Goal: Task Accomplishment & Management: Complete application form

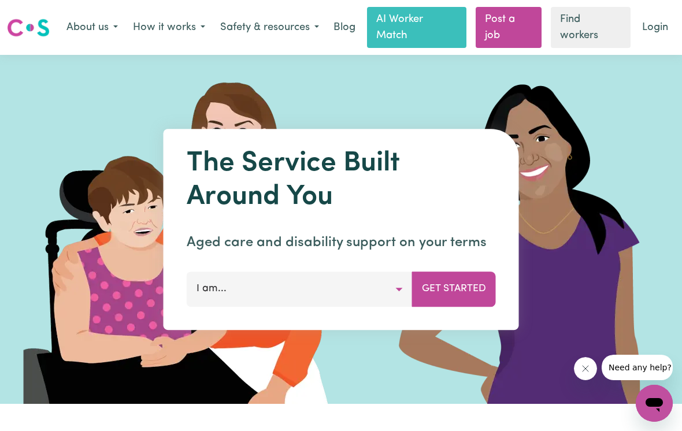
click at [653, 27] on link "Login" at bounding box center [655, 27] width 40 height 25
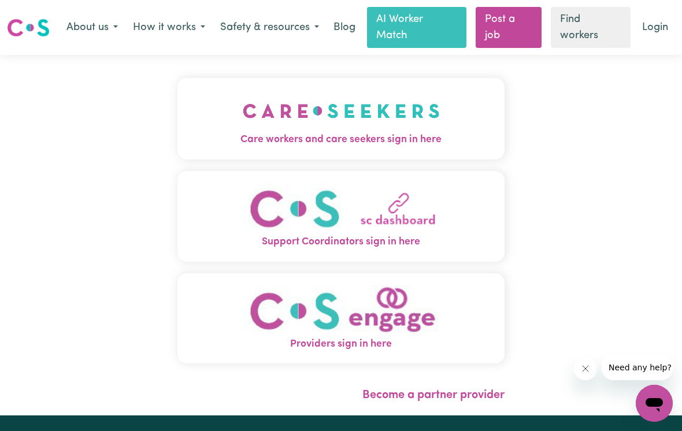
click at [413, 121] on img "Care workers and care seekers sign in here" at bounding box center [341, 111] width 197 height 43
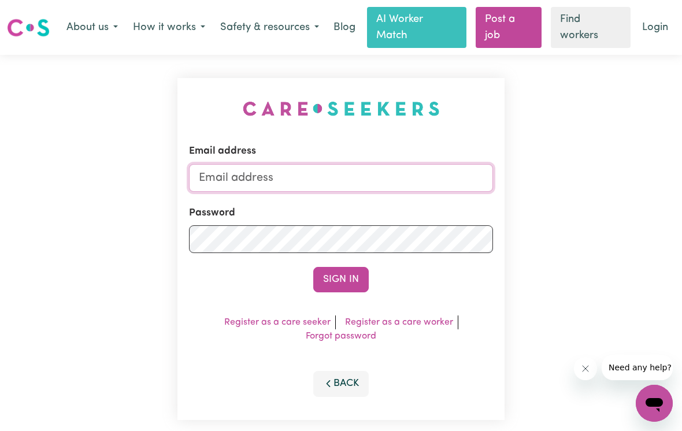
click at [460, 181] on input "Email address" at bounding box center [341, 178] width 304 height 28
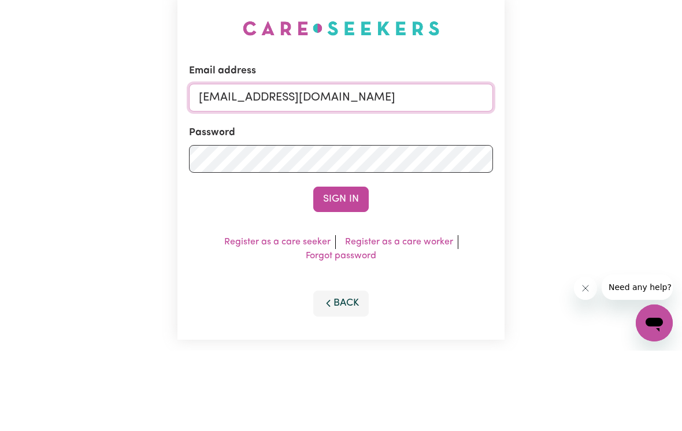
type input "cvaleontis@gmail.com"
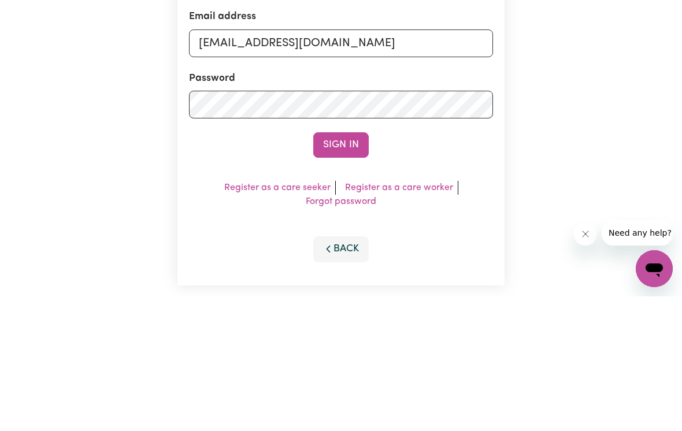
click at [336, 267] on button "Sign In" at bounding box center [340, 279] width 55 height 25
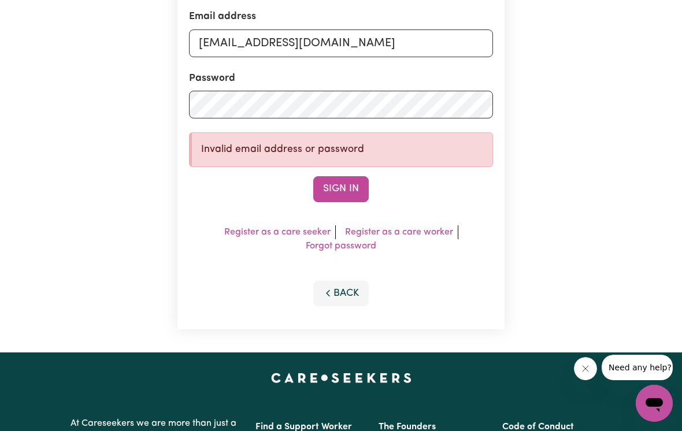
click at [347, 190] on button "Sign In" at bounding box center [340, 188] width 55 height 25
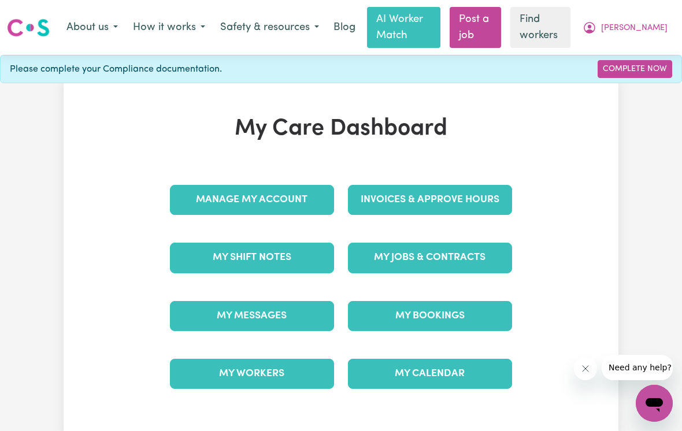
click at [210, 196] on link "Manage My Account" at bounding box center [252, 200] width 164 height 30
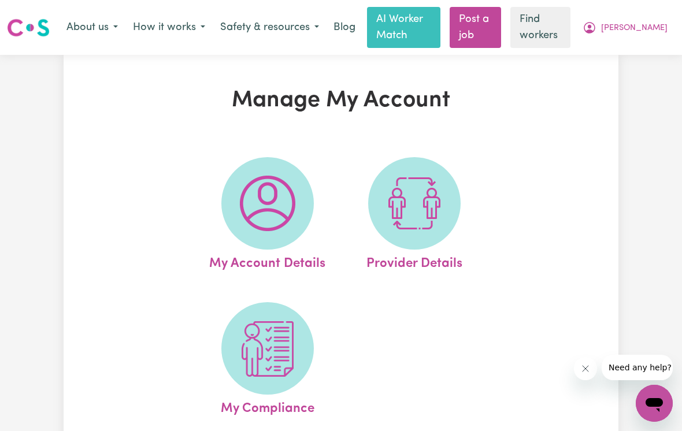
click at [495, 25] on link "Post a job" at bounding box center [475, 27] width 51 height 41
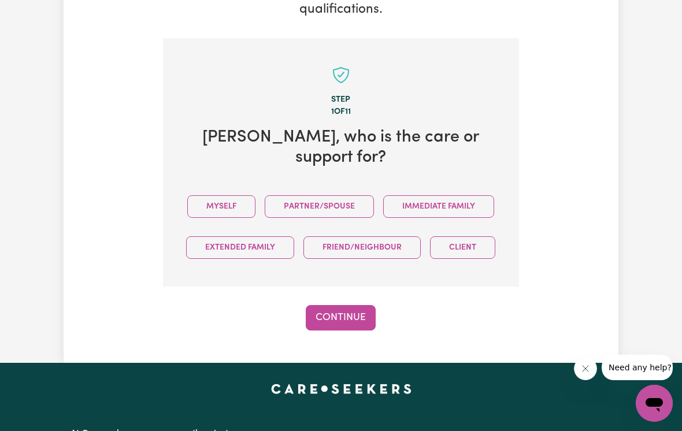
scroll to position [330, 0]
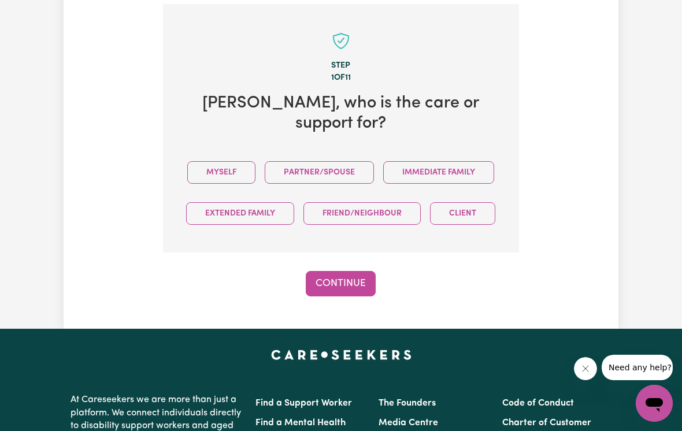
click at [470, 161] on button "Immediate Family" at bounding box center [438, 172] width 111 height 23
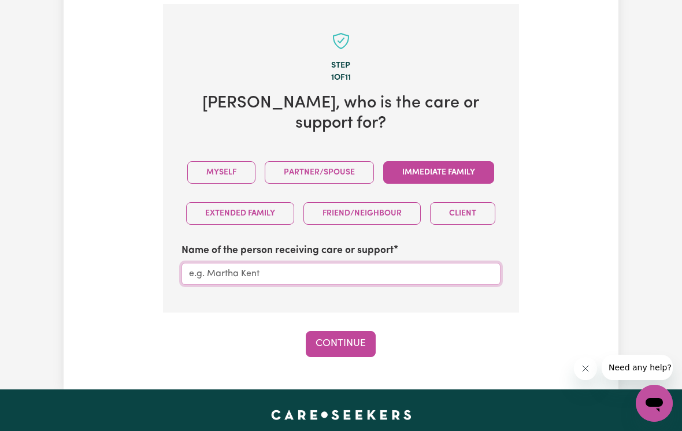
click at [477, 263] on input "Name of the person receiving care or support" at bounding box center [340, 274] width 319 height 22
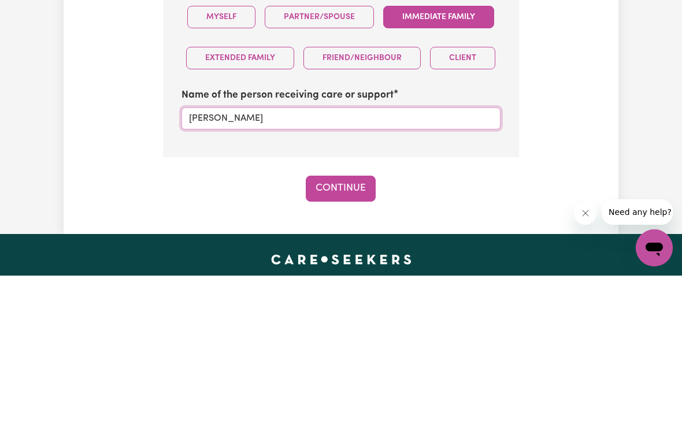
type input "Paul"
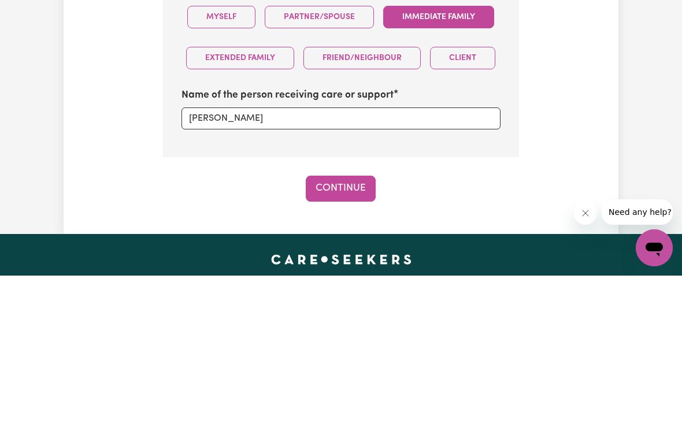
click at [601, 135] on div "Tell us your care and support requirements Welcome to Careseekers. We are excit…" at bounding box center [341, 57] width 555 height 600
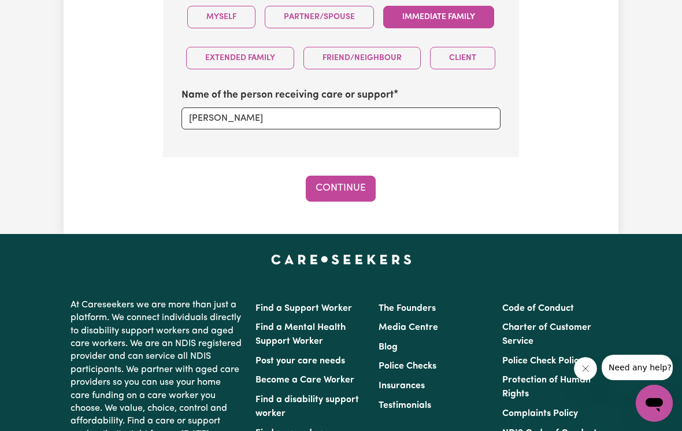
click at [352, 176] on button "Continue" at bounding box center [341, 188] width 70 height 25
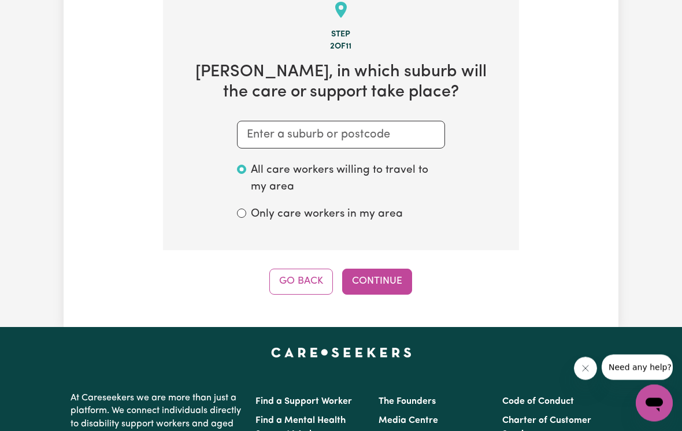
scroll to position [330, 0]
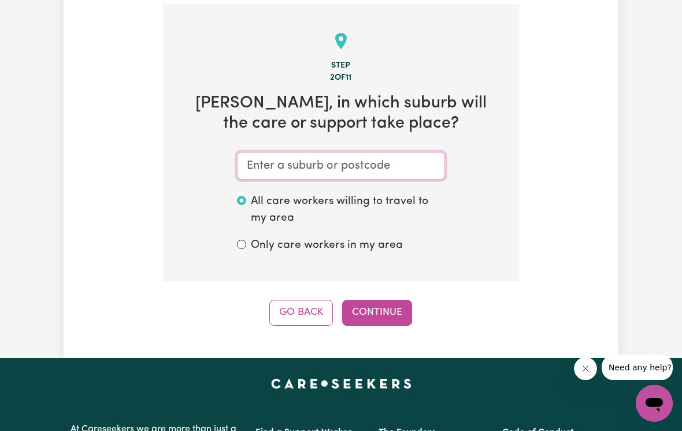
click at [422, 162] on input "text" at bounding box center [341, 166] width 208 height 28
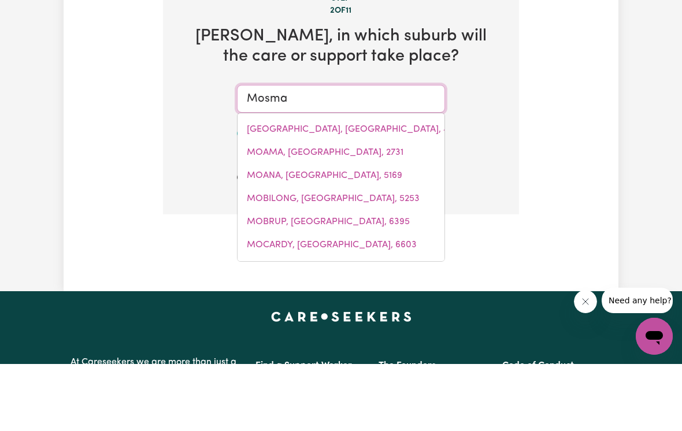
type input "Mosman"
type input "Mosman, New South Wales, 2088"
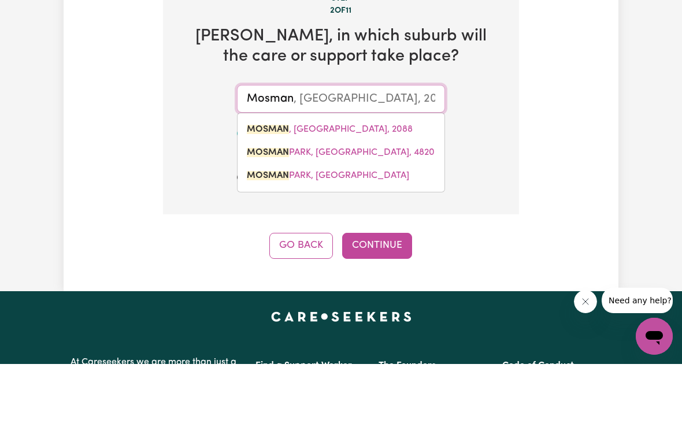
click at [360, 192] on span "MOSMAN , New South Wales, 2088" at bounding box center [330, 196] width 166 height 9
type input "MOSMAN, New South Wales, 2088"
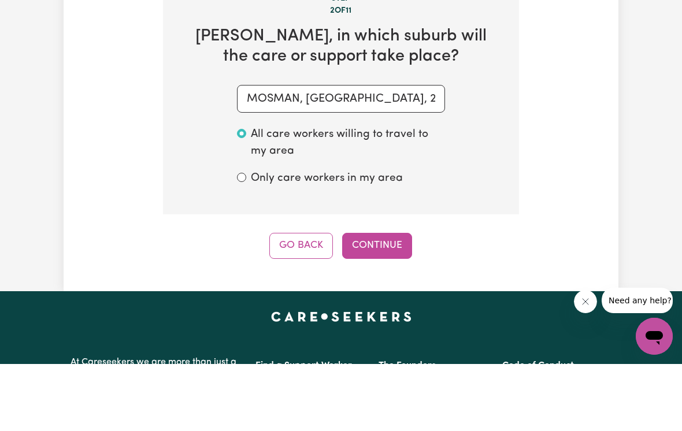
scroll to position [397, 0]
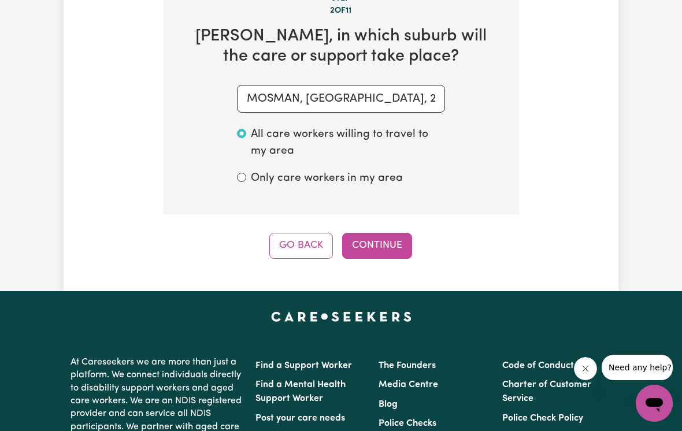
click at [391, 238] on button "Continue" at bounding box center [377, 245] width 70 height 25
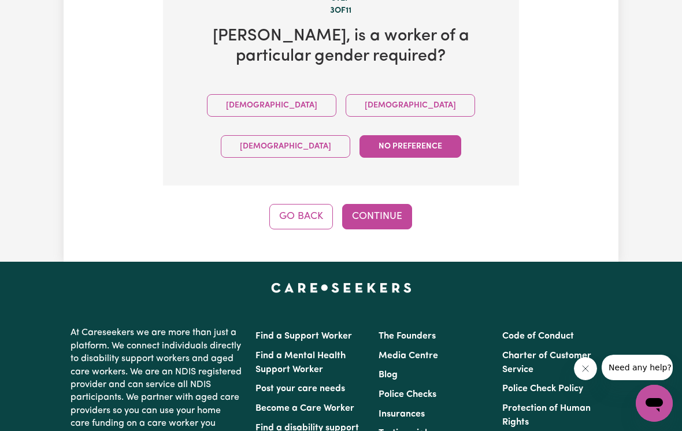
click at [346, 101] on button "Female" at bounding box center [410, 105] width 129 height 23
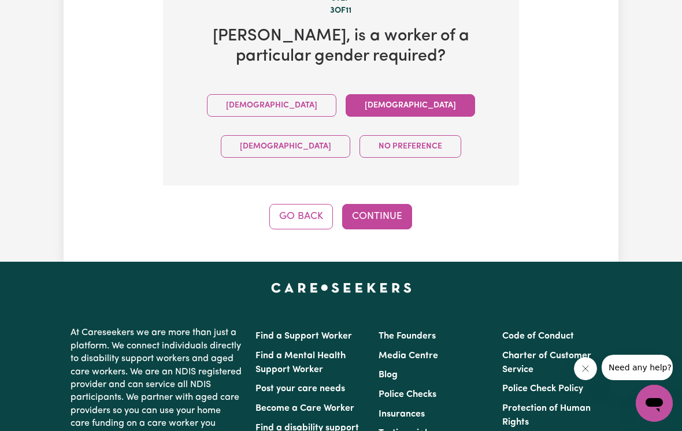
click at [388, 211] on button "Continue" at bounding box center [377, 216] width 70 height 25
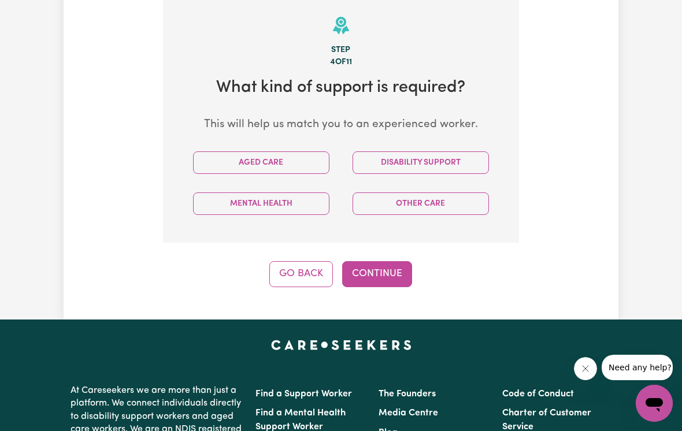
scroll to position [330, 0]
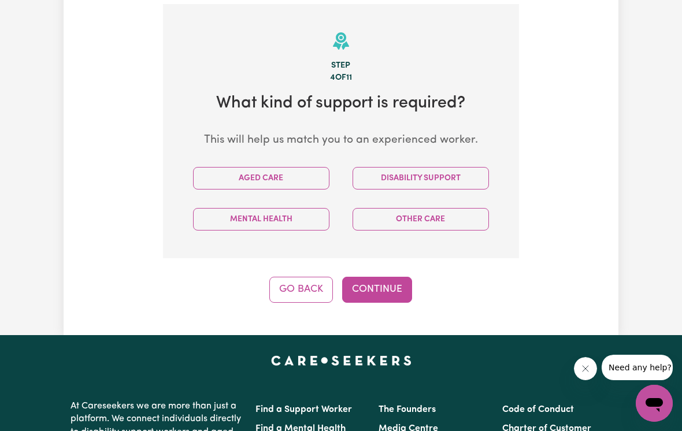
click at [311, 176] on button "Aged Care" at bounding box center [261, 178] width 136 height 23
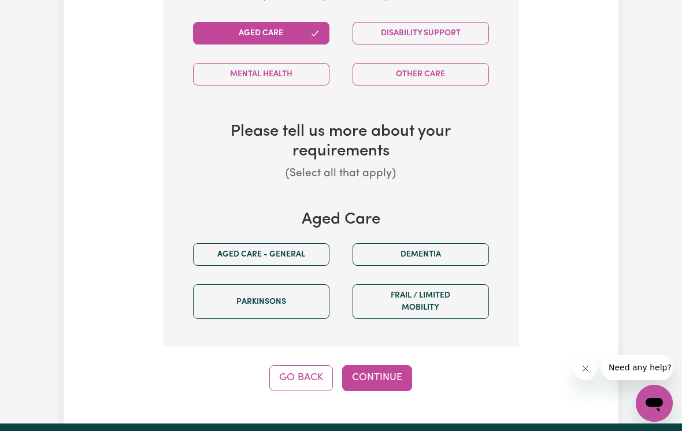
scroll to position [476, 0]
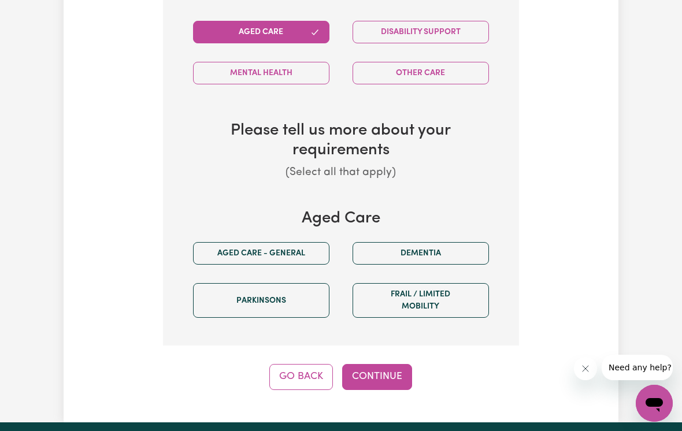
click at [436, 291] on button "Frail / limited mobility" at bounding box center [421, 300] width 136 height 35
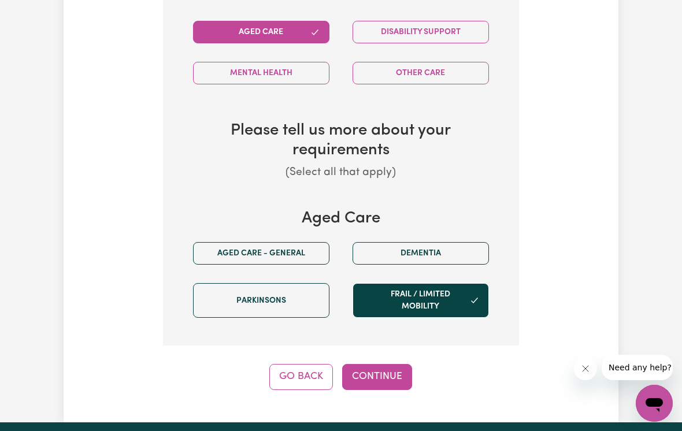
click at [398, 369] on button "Continue" at bounding box center [377, 376] width 70 height 25
select select "PRIVATELY"
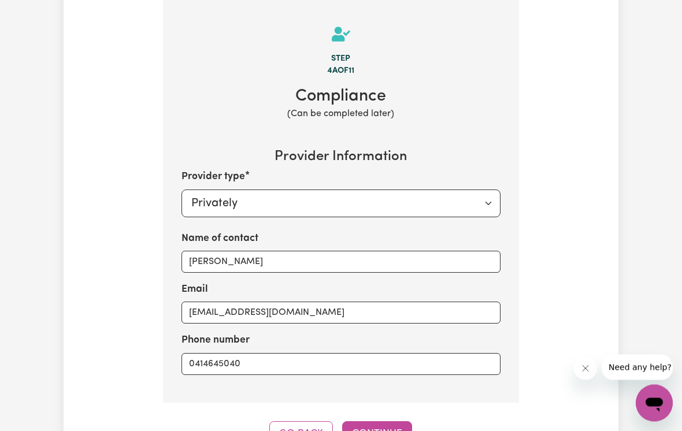
scroll to position [330, 0]
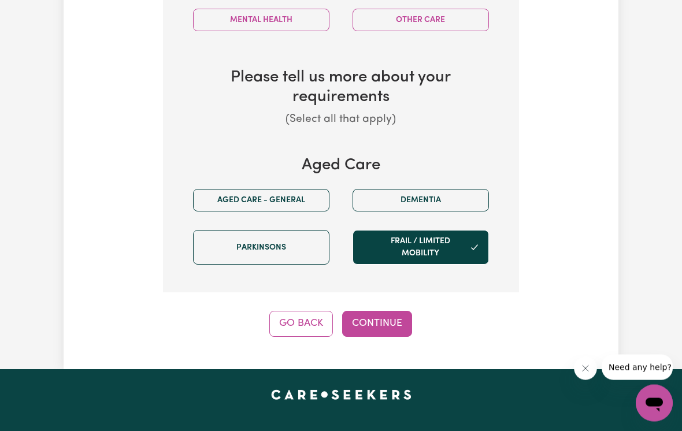
scroll to position [529, 0]
click at [301, 189] on button "Aged care - General" at bounding box center [261, 200] width 136 height 23
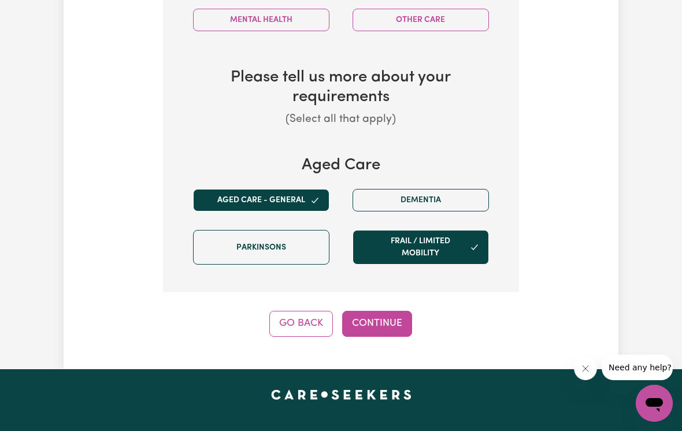
click at [393, 317] on button "Continue" at bounding box center [377, 323] width 70 height 25
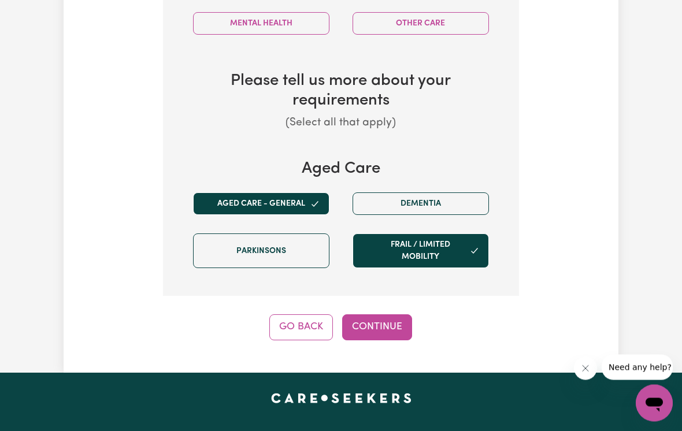
select select "PRIVATELY"
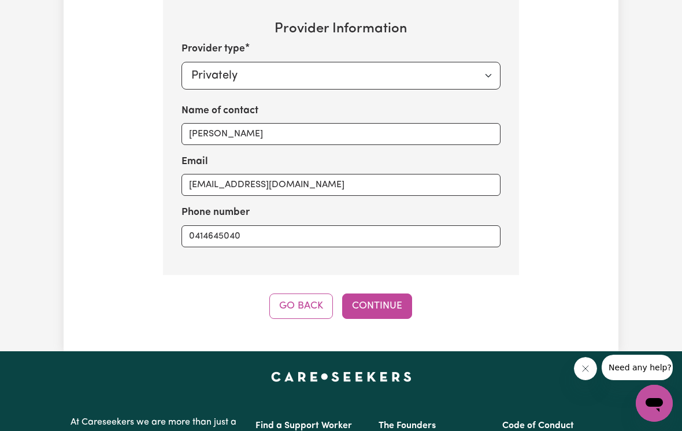
scroll to position [469, 0]
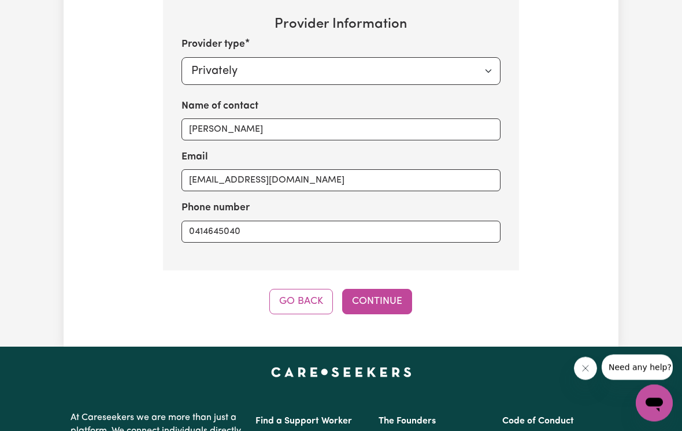
click at [396, 295] on button "Continue" at bounding box center [377, 302] width 70 height 25
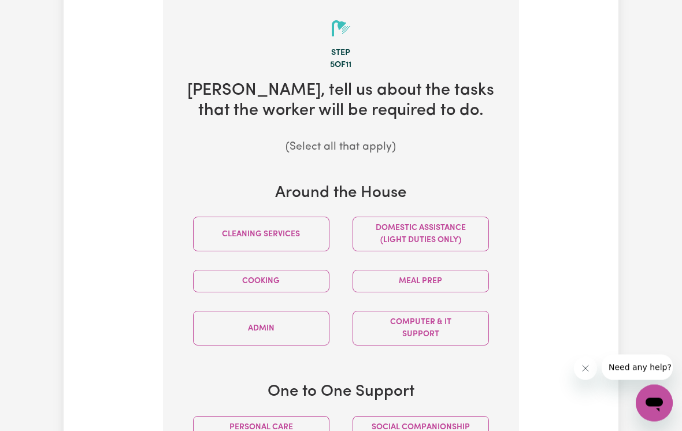
scroll to position [330, 0]
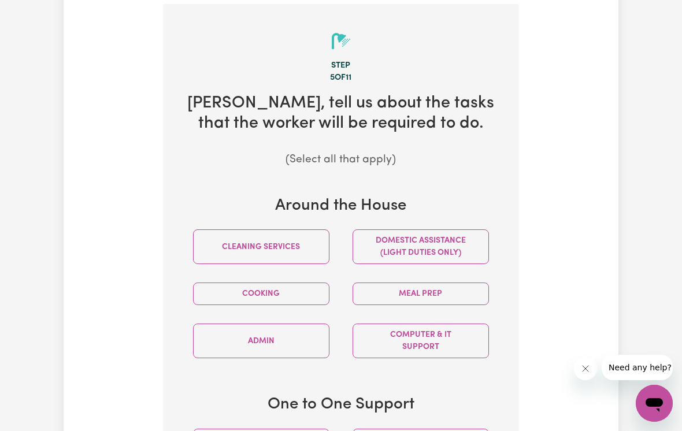
click at [465, 287] on button "Meal prep" at bounding box center [421, 294] width 136 height 23
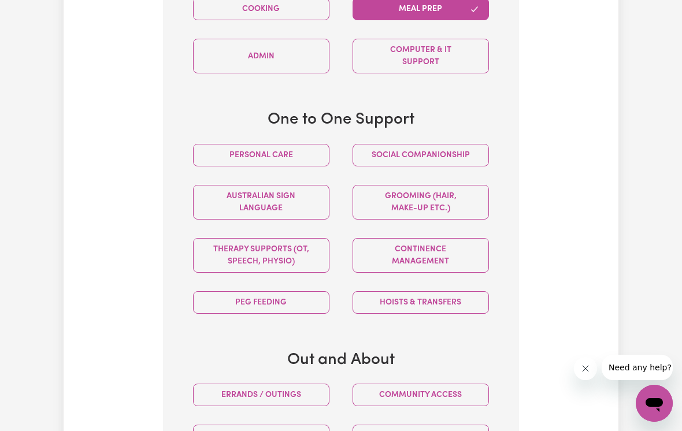
scroll to position [614, 0]
click at [465, 149] on button "Social companionship" at bounding box center [421, 155] width 136 height 23
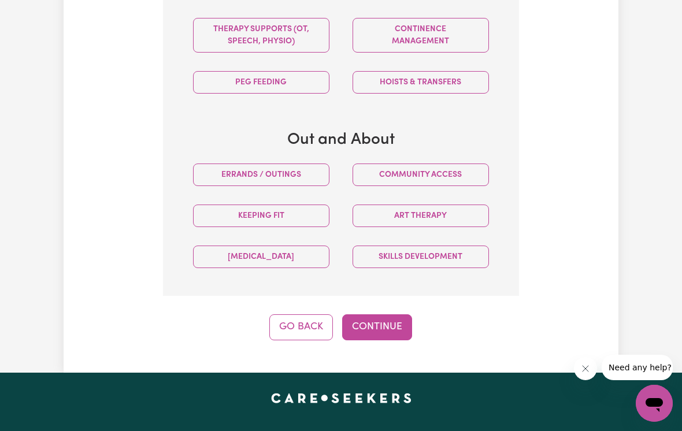
click at [394, 321] on button "Continue" at bounding box center [377, 326] width 70 height 25
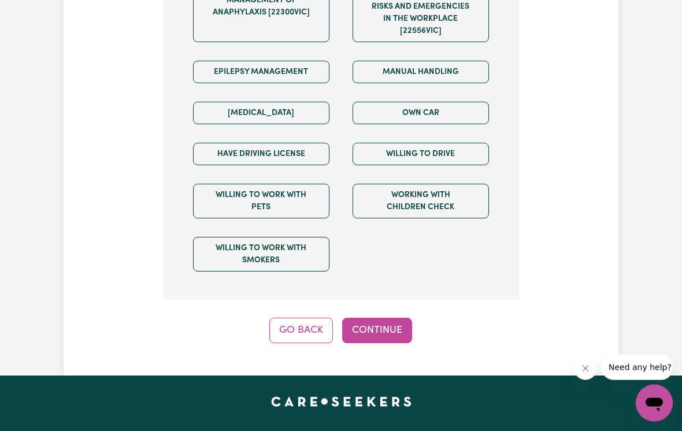
scroll to position [1008, 0]
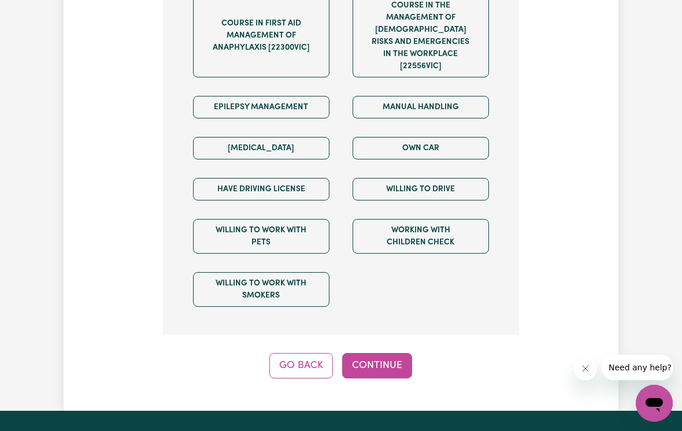
click at [393, 358] on button "Continue" at bounding box center [377, 365] width 70 height 25
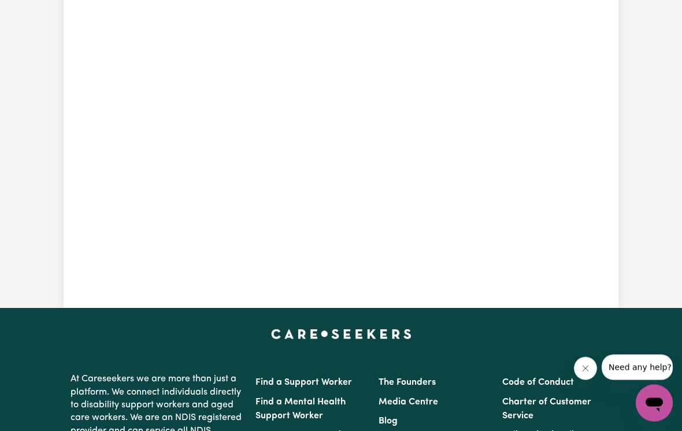
scroll to position [330, 0]
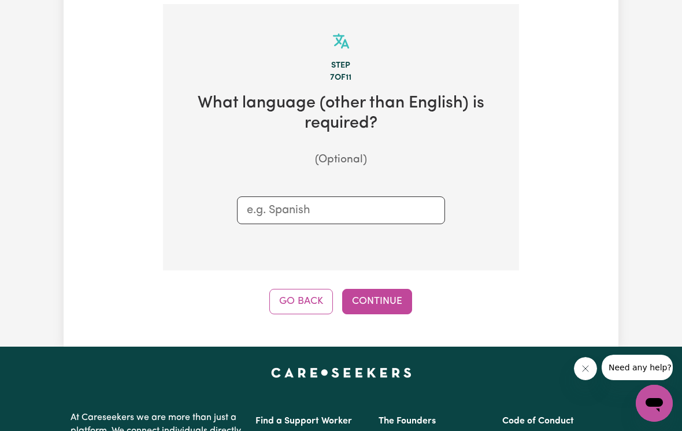
click at [398, 295] on button "Continue" at bounding box center [377, 301] width 70 height 25
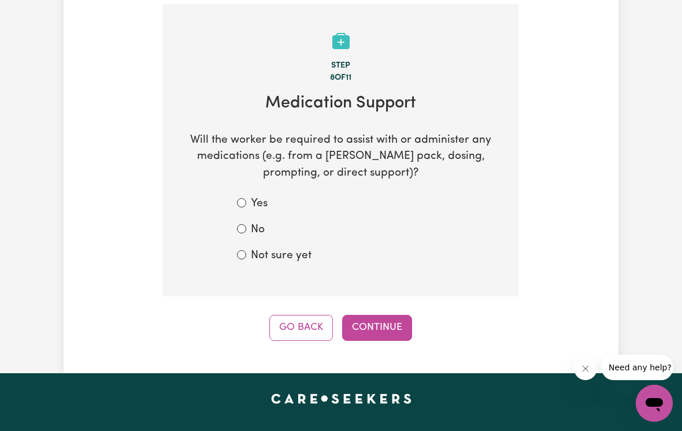
click at [240, 224] on input "No" at bounding box center [241, 228] width 9 height 9
radio input "true"
click at [405, 318] on button "Continue" at bounding box center [377, 327] width 70 height 25
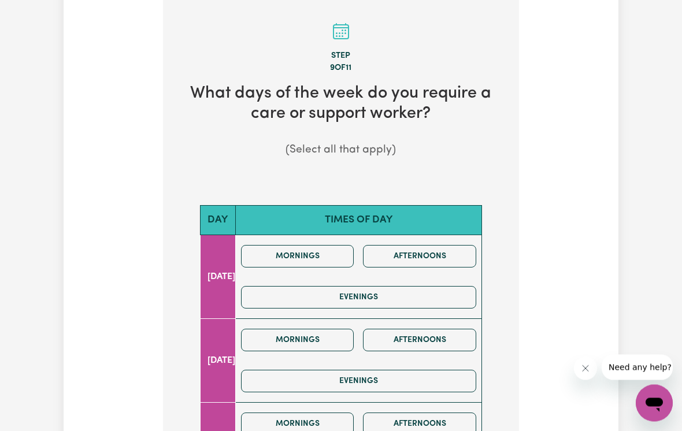
scroll to position [346, 0]
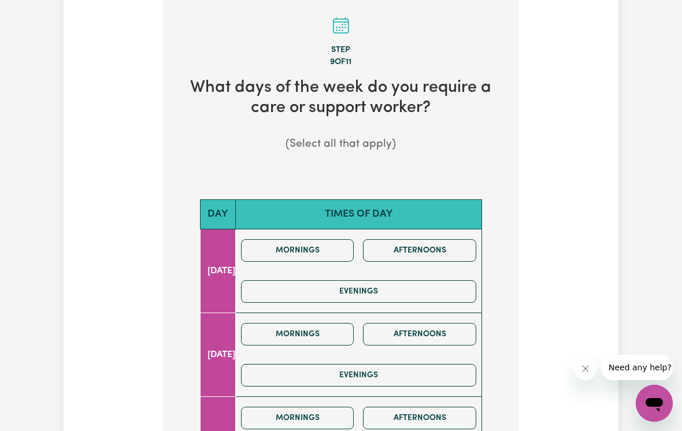
click at [354, 325] on button "Mornings" at bounding box center [297, 334] width 113 height 23
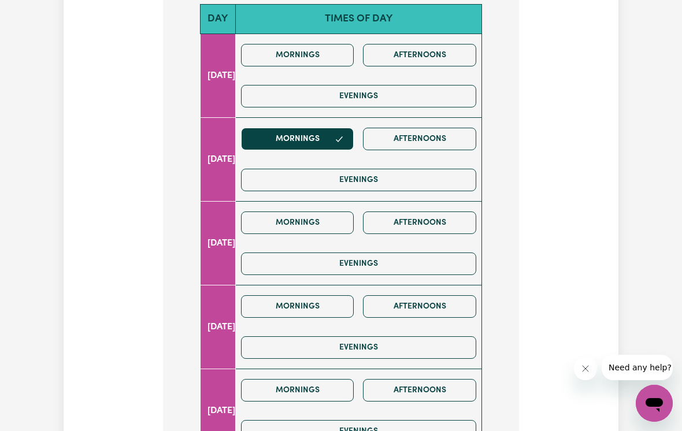
scroll to position [544, 0]
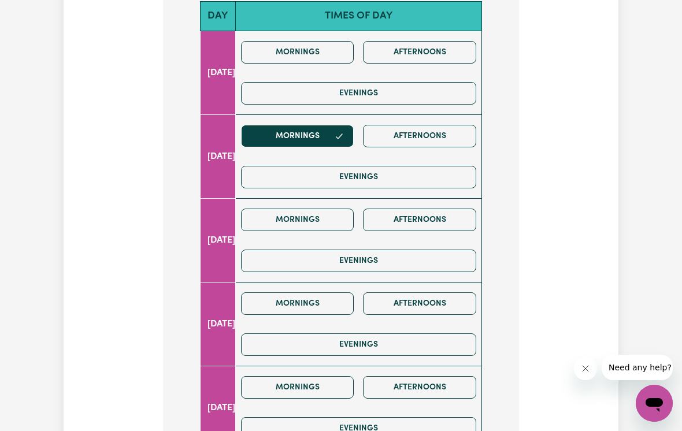
click at [346, 299] on button "Mornings" at bounding box center [297, 303] width 113 height 23
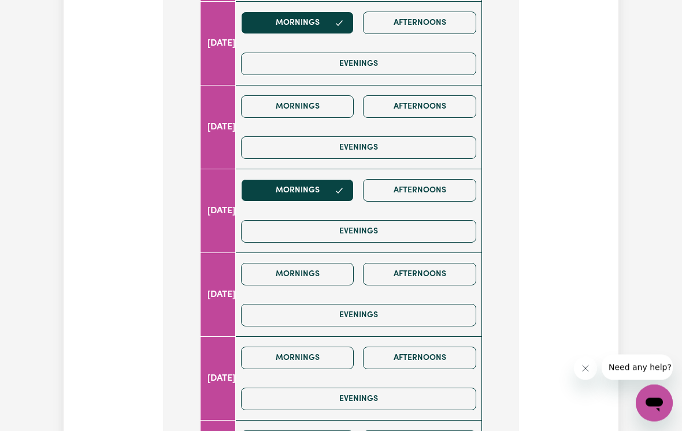
scroll to position [689, 0]
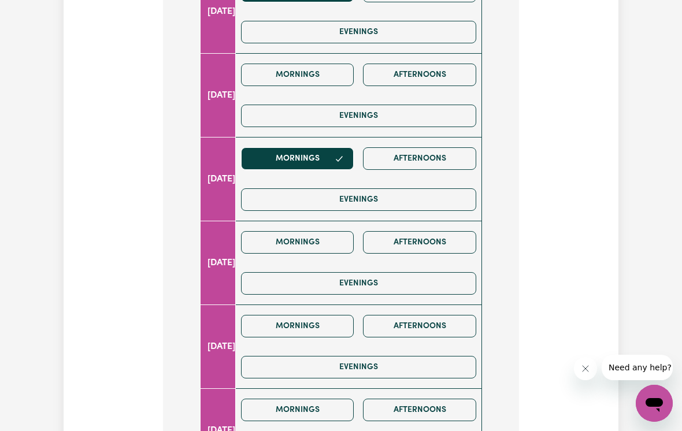
click at [349, 317] on button "Mornings" at bounding box center [297, 326] width 113 height 23
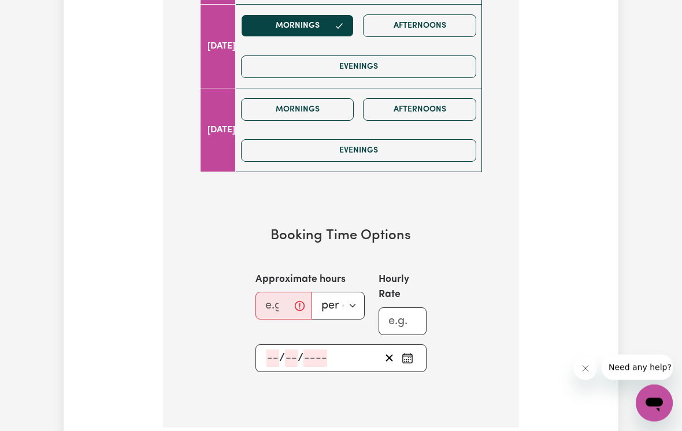
scroll to position [989, 0]
click at [303, 297] on input "Approximate hours" at bounding box center [283, 306] width 57 height 28
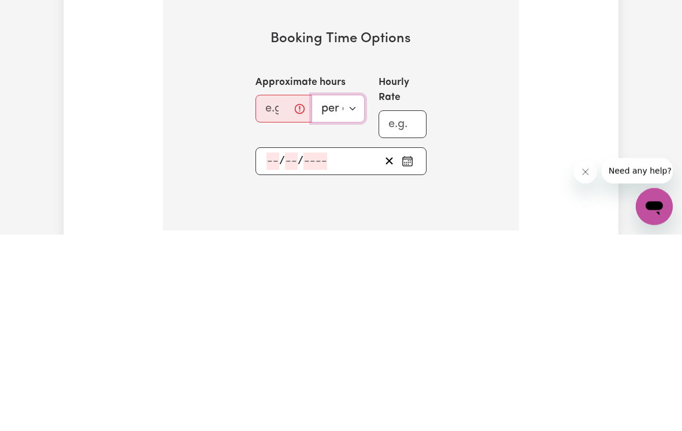
click at [355, 292] on select "per day per week" at bounding box center [337, 306] width 53 height 28
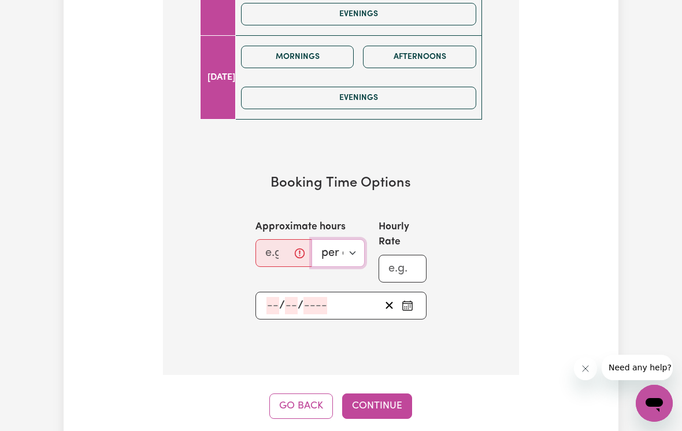
scroll to position [1043, 0]
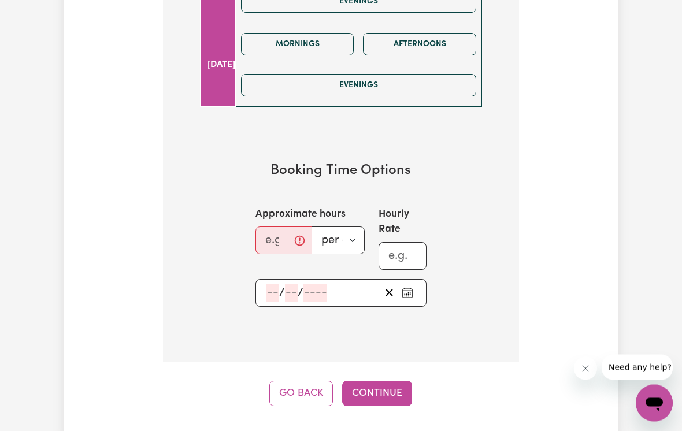
click at [399, 387] on button "Continue" at bounding box center [377, 393] width 70 height 25
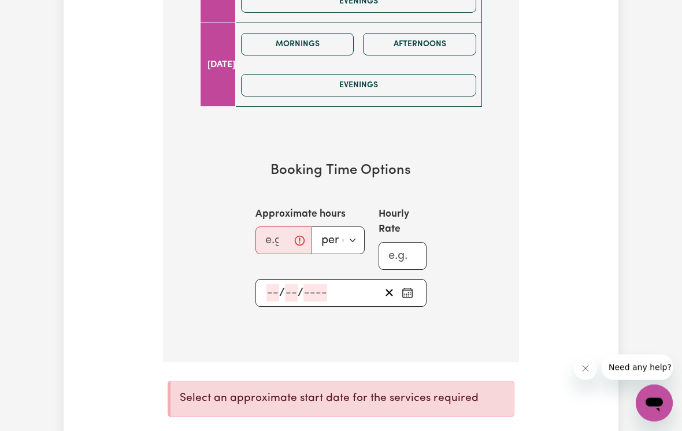
scroll to position [1055, 0]
click at [412, 289] on rect "Pick an approximate start date" at bounding box center [407, 293] width 9 height 9
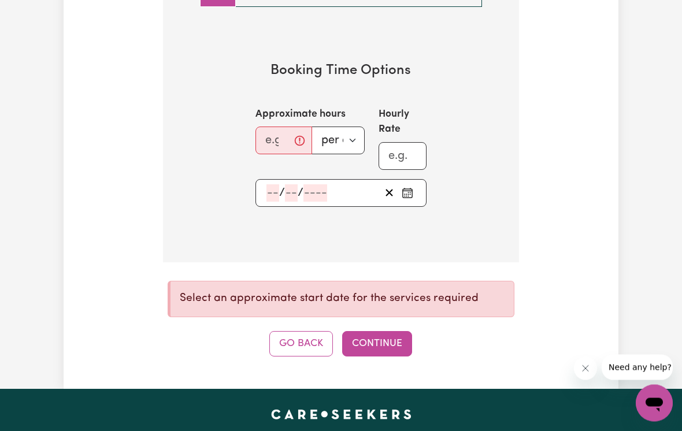
scroll to position [1155, 0]
click at [407, 187] on icon "Pick an approximate start date" at bounding box center [408, 193] width 12 height 12
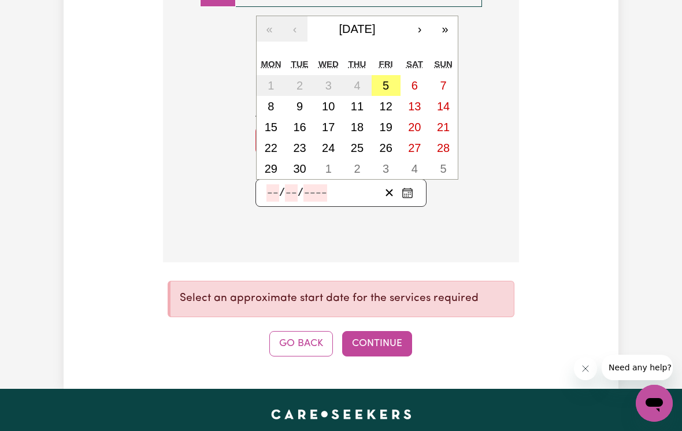
click at [305, 121] on abbr "16" at bounding box center [299, 127] width 13 height 13
type input "2025-09-16"
type input "16"
type input "9"
type input "2025"
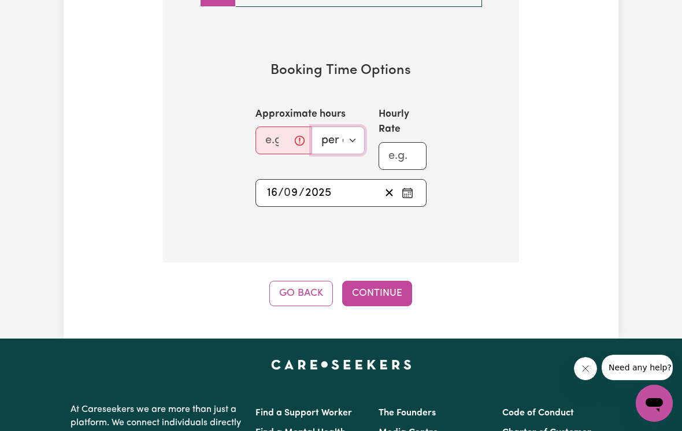
click at [351, 131] on select "per day per week" at bounding box center [337, 141] width 53 height 28
click at [286, 136] on input "Approximate hours" at bounding box center [283, 141] width 57 height 28
type input "6"
click at [411, 149] on input "Hourly Rate" at bounding box center [403, 156] width 48 height 28
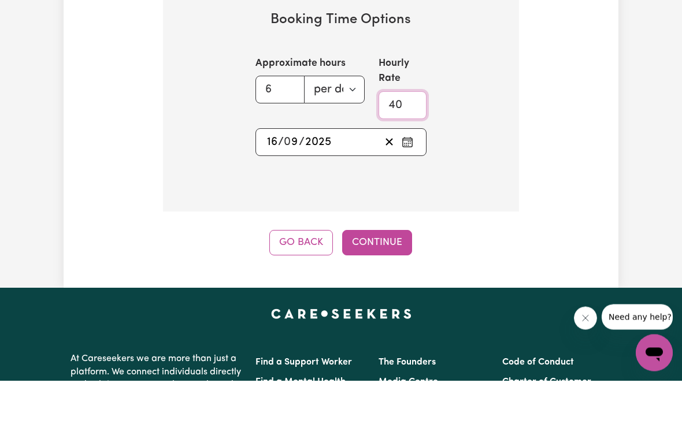
type input "40"
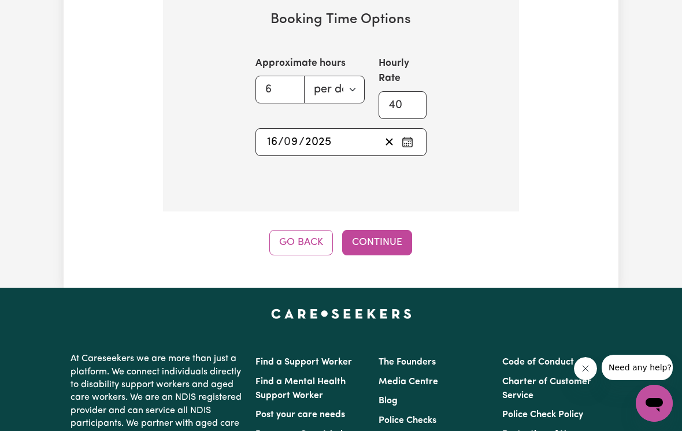
click at [391, 234] on button "Continue" at bounding box center [377, 242] width 70 height 25
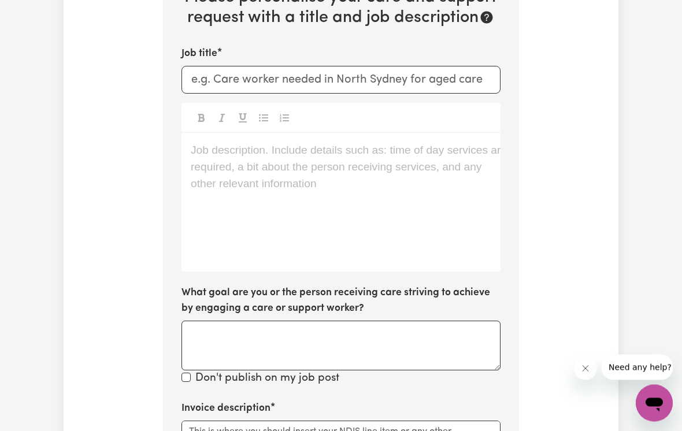
scroll to position [330, 0]
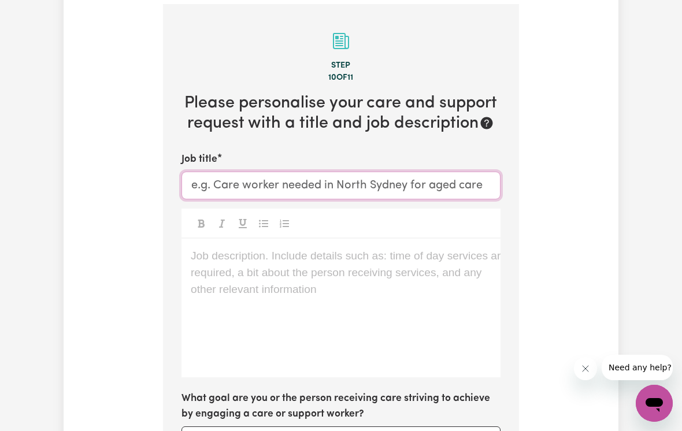
click at [475, 180] on input "Job title" at bounding box center [340, 186] width 319 height 28
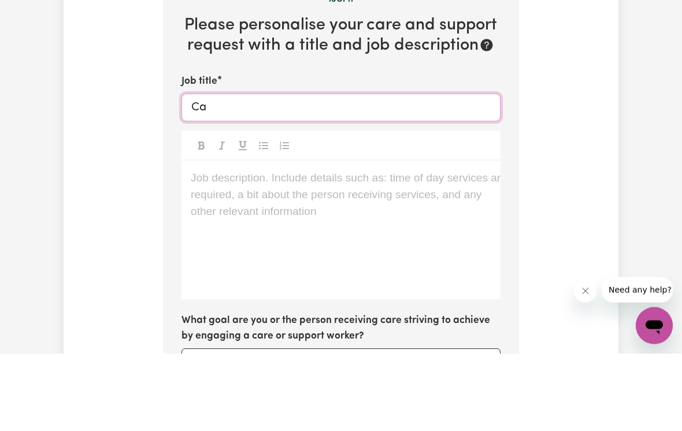
type input "C"
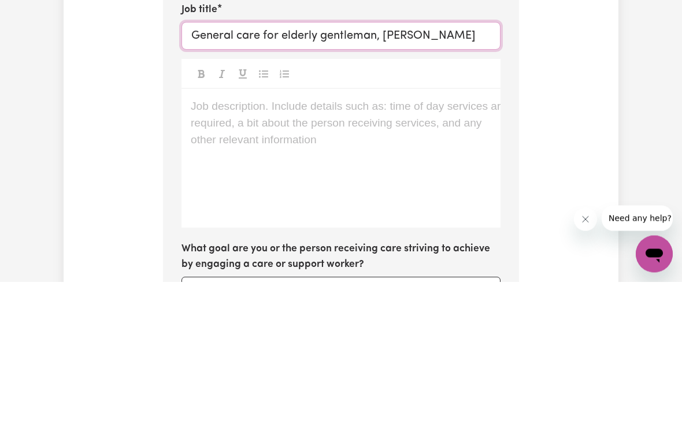
type input "General care for elderly gentleman, Mosman"
click at [199, 248] on p "Job description. Include details such as: time of day services are required, a …" at bounding box center [341, 256] width 301 height 17
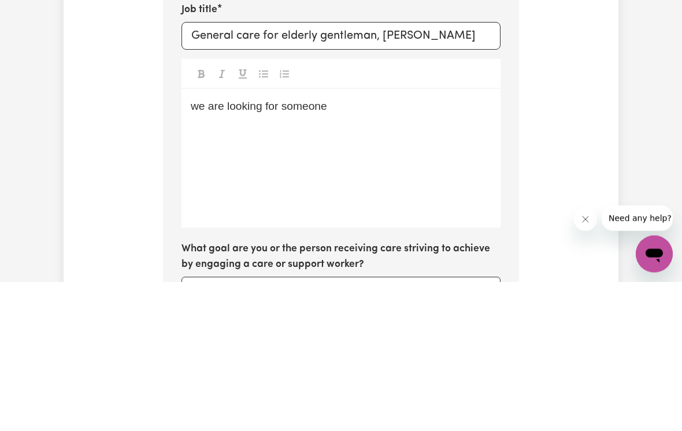
click at [206, 250] on span "we are looking for someone" at bounding box center [259, 256] width 136 height 12
click at [339, 248] on p "We are looking for someone" at bounding box center [341, 256] width 301 height 17
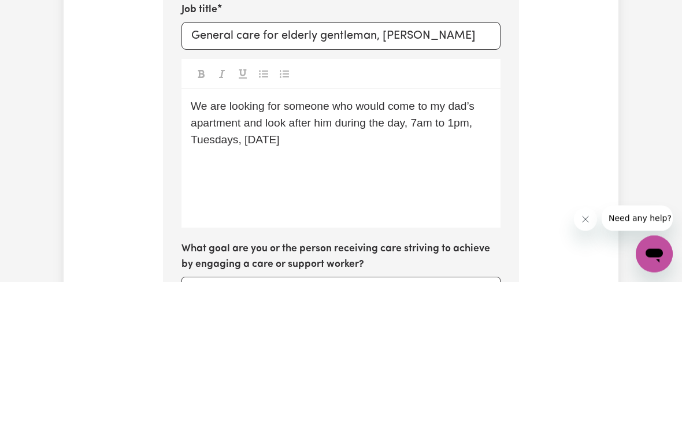
click at [235, 250] on span "We are looking for someone who would come to my dad’s apartment and look after …" at bounding box center [334, 273] width 287 height 46
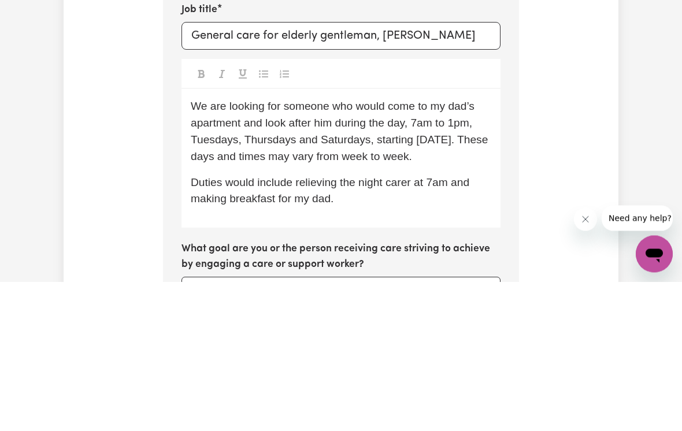
click at [255, 326] on span "Duties would include relieving the night carer at 7am and making breakfast for …" at bounding box center [331, 340] width 281 height 29
click at [408, 324] on p "Duties would include relieving the night carer at 7am and making breakfast for …" at bounding box center [341, 341] width 301 height 34
click at [481, 324] on p "Duties would include relieving the night carer at 7am and making breakfast for …" at bounding box center [341, 341] width 301 height 34
click at [306, 324] on p "Duties would include relieving the night carer at 7am, making breakfast for my …" at bounding box center [341, 341] width 301 height 34
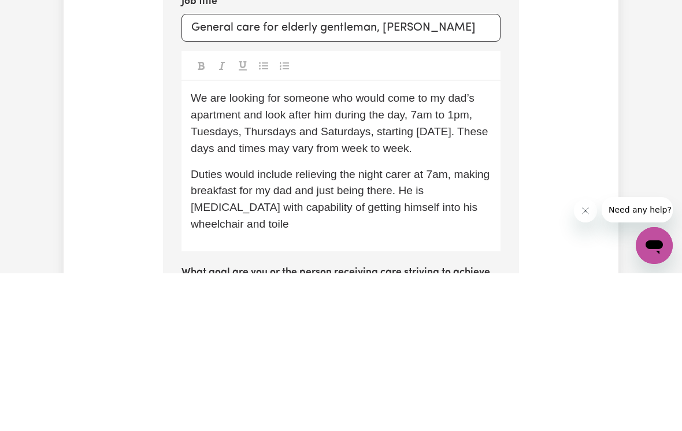
scroll to position [355, 0]
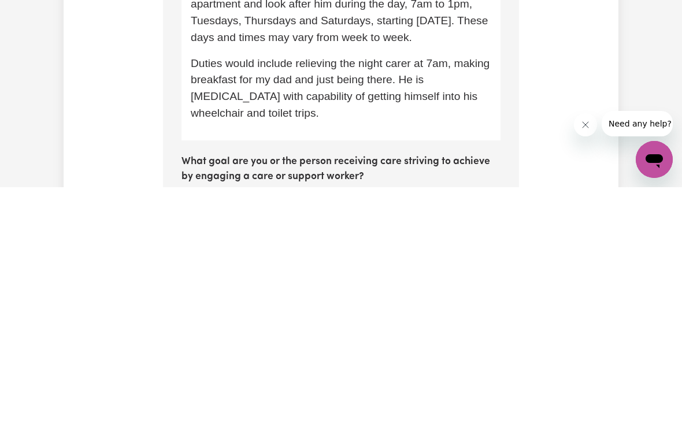
click at [474, 301] on span "Duties would include relieving the night carer at 7am, making breakfast for my …" at bounding box center [342, 332] width 302 height 62
click at [485, 299] on p "Duties would include relieving the night carer at 7am, making breakfast for my …" at bounding box center [341, 332] width 301 height 66
click at [465, 301] on span "Duties would include relieving the night carer at 7am, making breakfast for my …" at bounding box center [342, 332] width 302 height 62
click at [440, 301] on span "Duties would include relieving the night carer at 7am, making breakfast for my …" at bounding box center [342, 332] width 302 height 62
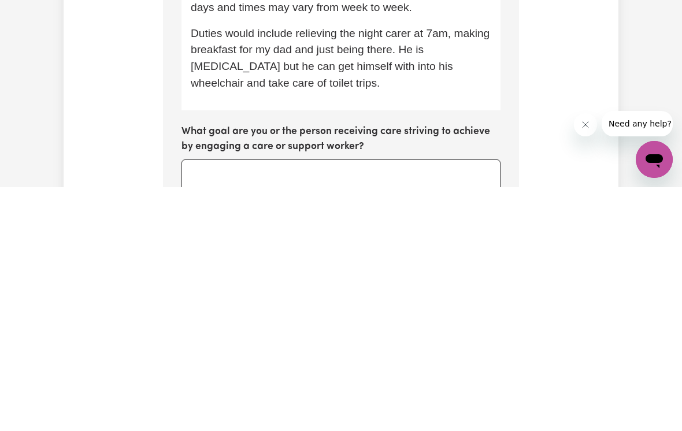
scroll to position [399, 0]
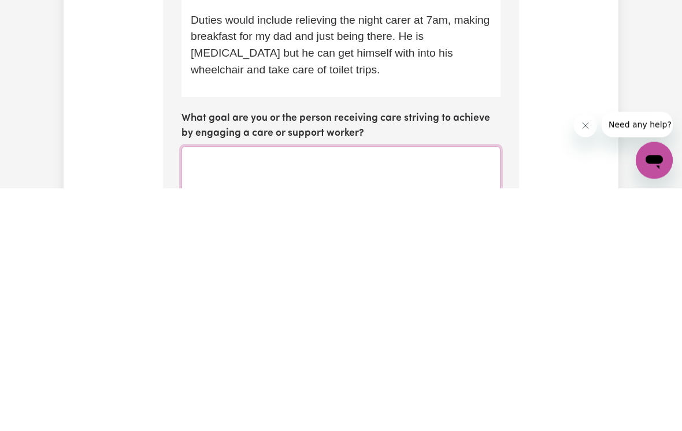
click at [194, 390] on textarea "What goal are you or the person receiving care striving to achieve by engaging …" at bounding box center [340, 415] width 319 height 50
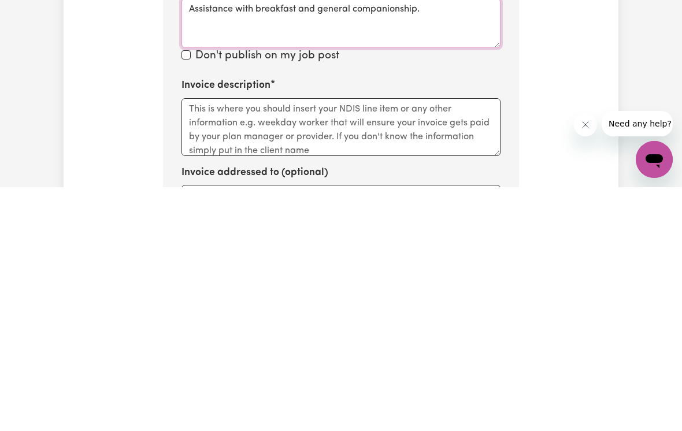
scroll to position [552, 0]
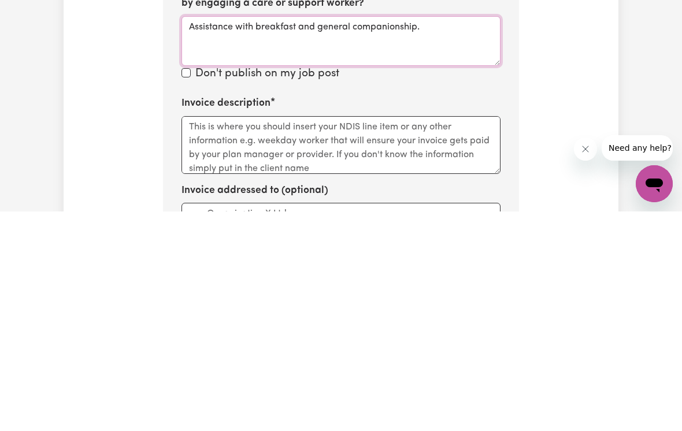
type textarea "Assistance with breakfast and general companionship."
click at [194, 336] on textarea "Invoice description" at bounding box center [340, 365] width 319 height 58
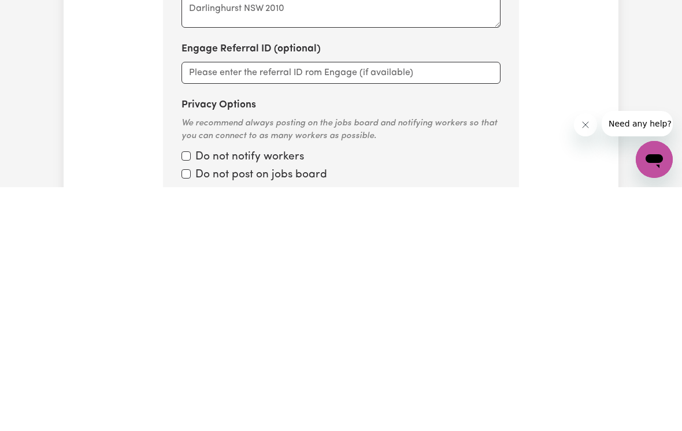
scroll to position [764, 0]
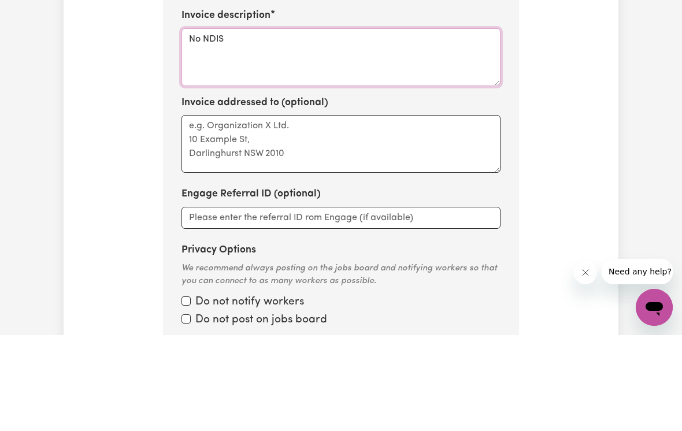
type textarea "No NDIS"
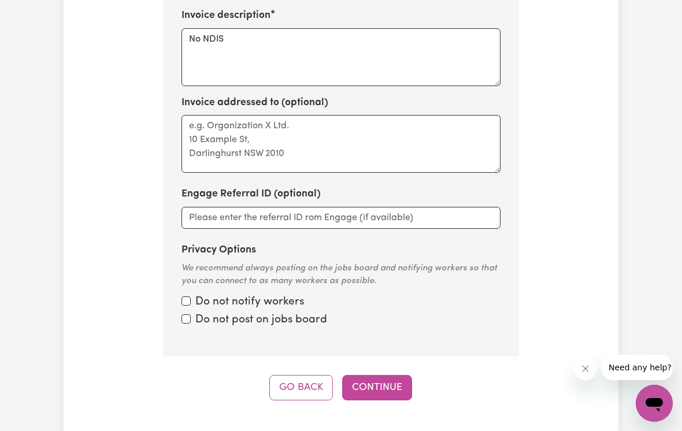
click at [391, 375] on button "Continue" at bounding box center [377, 387] width 70 height 25
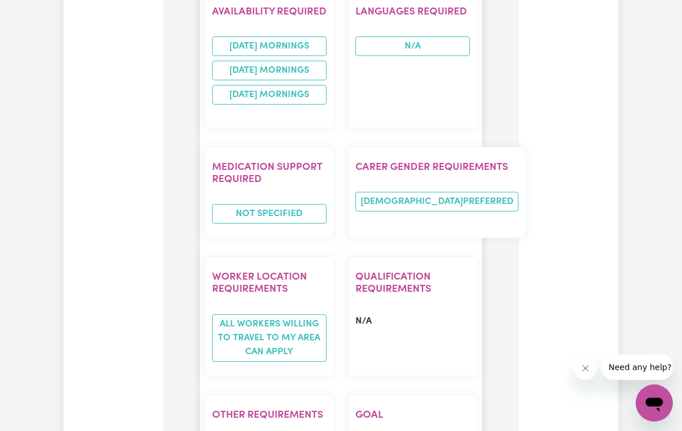
scroll to position [1227, 0]
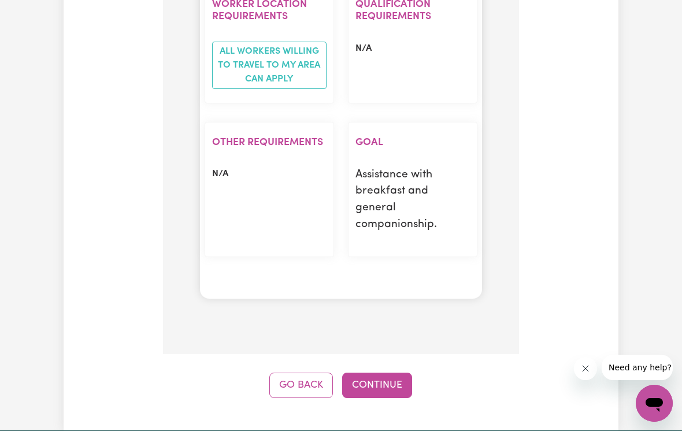
click at [398, 373] on button "Continue" at bounding box center [377, 385] width 70 height 25
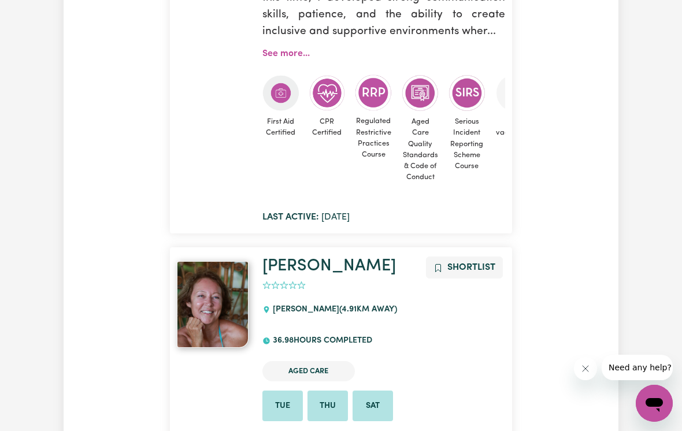
scroll to position [5717, 0]
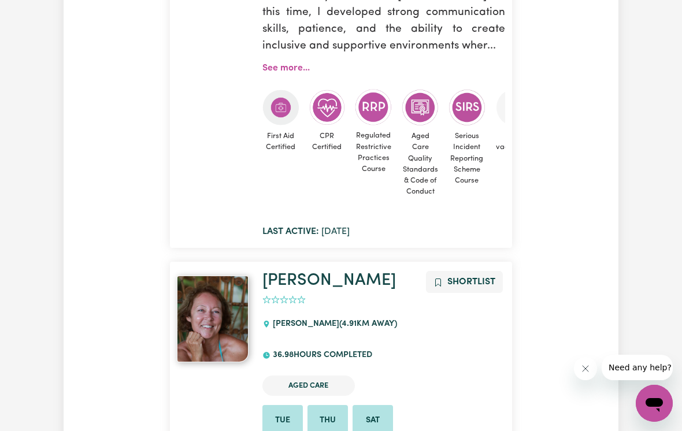
click at [314, 272] on link "Vanessa" at bounding box center [328, 280] width 133 height 17
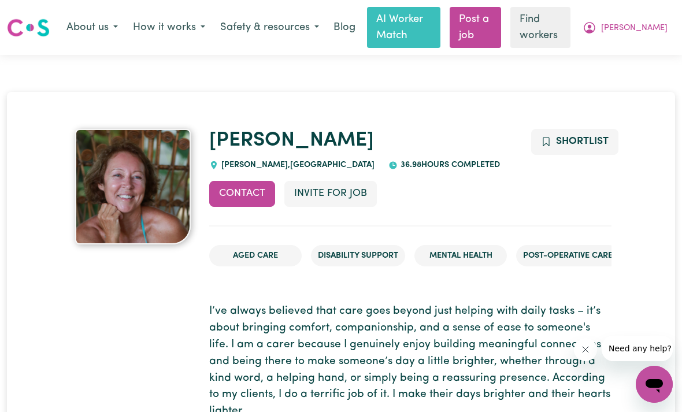
click at [354, 189] on button "Invite for Job" at bounding box center [330, 193] width 92 height 25
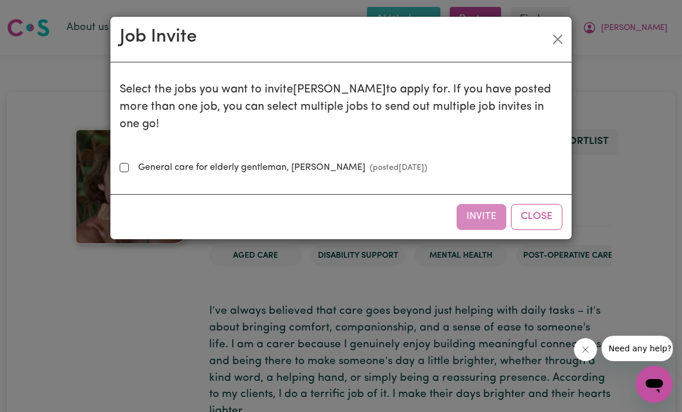
click at [125, 163] on input "General care for elderly gentleman, Mosman (posted Sep 5 2025 )" at bounding box center [124, 167] width 9 height 9
checkbox input "true"
click at [488, 204] on button "Invite" at bounding box center [482, 216] width 50 height 25
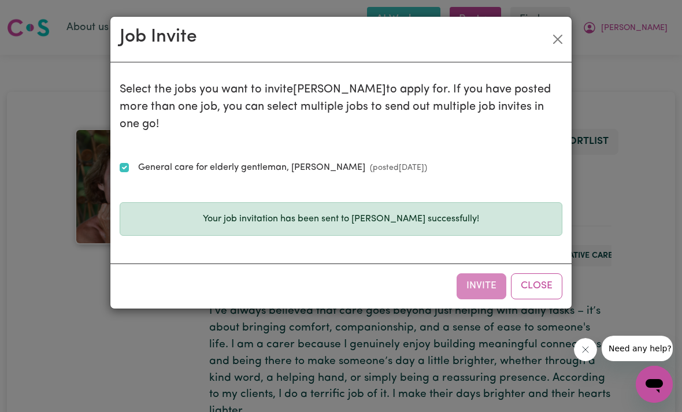
click at [542, 273] on button "Close" at bounding box center [536, 285] width 51 height 25
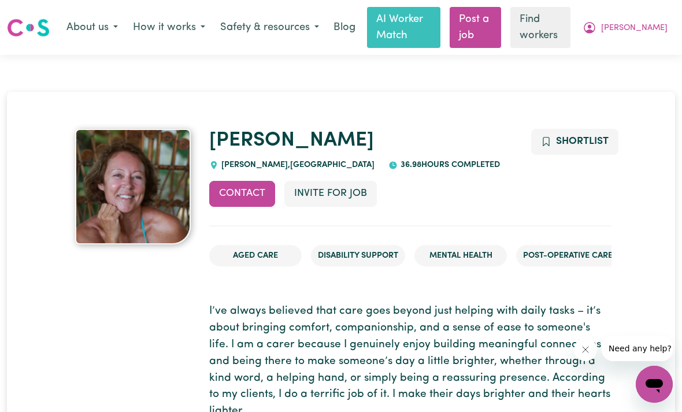
click at [170, 29] on button "How it works" at bounding box center [168, 28] width 87 height 24
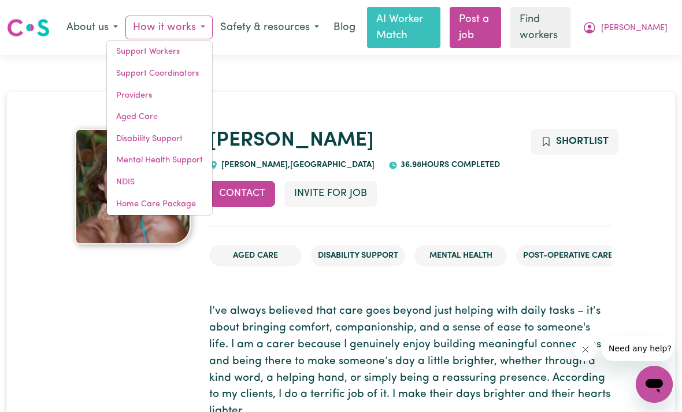
click at [131, 120] on link "Aged Care" at bounding box center [159, 117] width 105 height 22
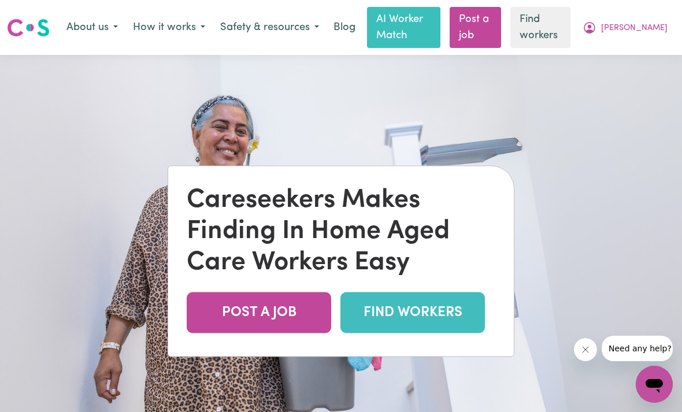
click at [261, 26] on button "Safety & resources" at bounding box center [270, 28] width 114 height 24
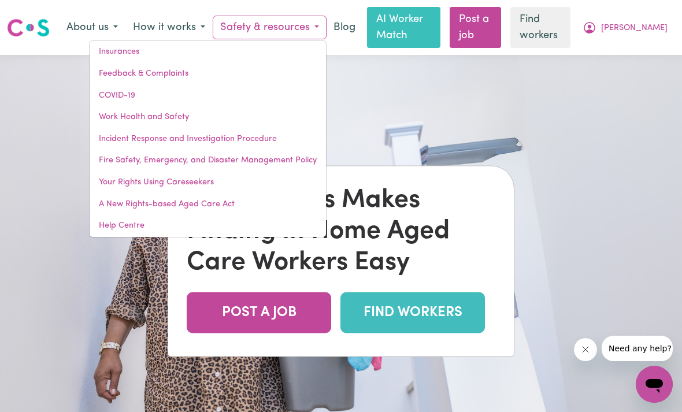
click at [50, 135] on img at bounding box center [341, 261] width 682 height 412
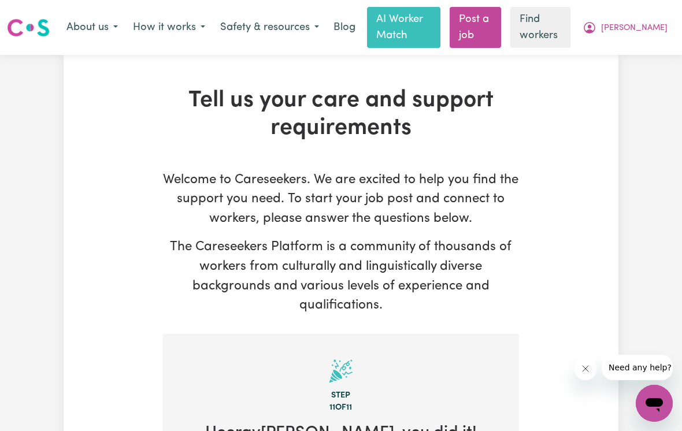
click at [32, 32] on img at bounding box center [28, 27] width 43 height 21
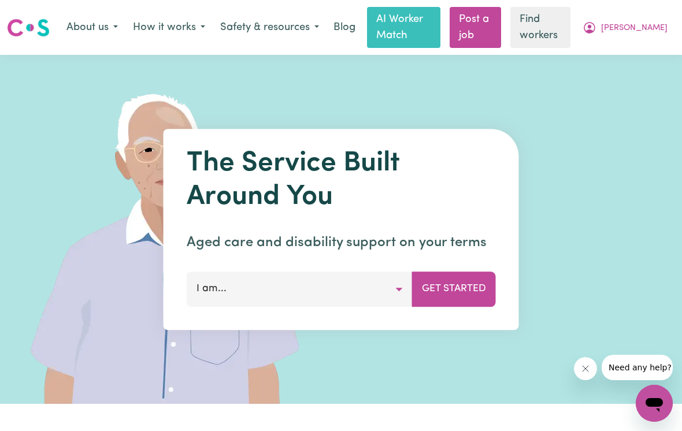
click at [652, 31] on span "[PERSON_NAME]" at bounding box center [634, 28] width 66 height 13
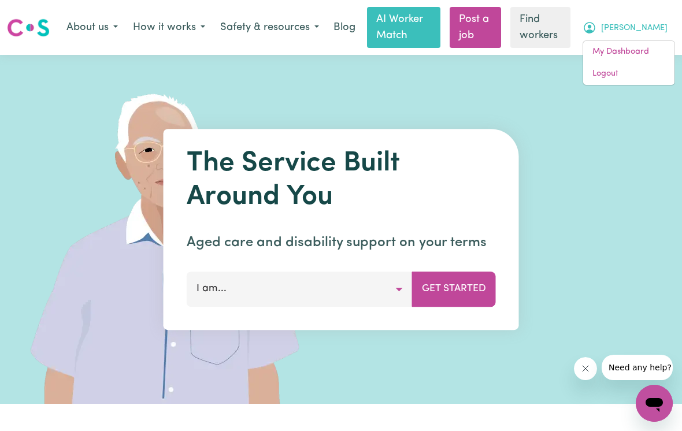
click at [618, 51] on link "My Dashboard" at bounding box center [628, 52] width 91 height 22
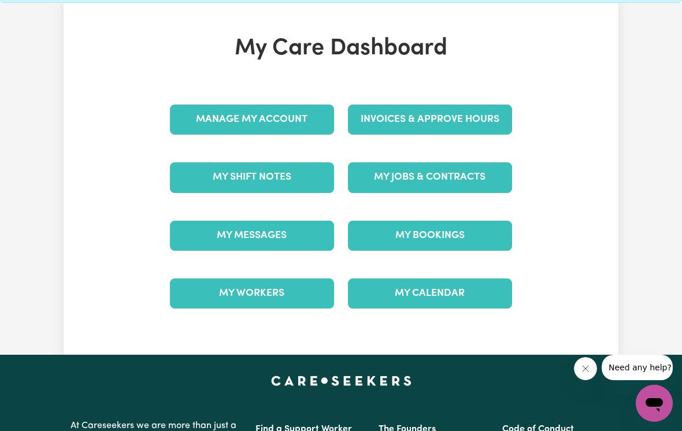
scroll to position [80, 0]
click at [213, 179] on link "My Shift Notes" at bounding box center [252, 178] width 164 height 30
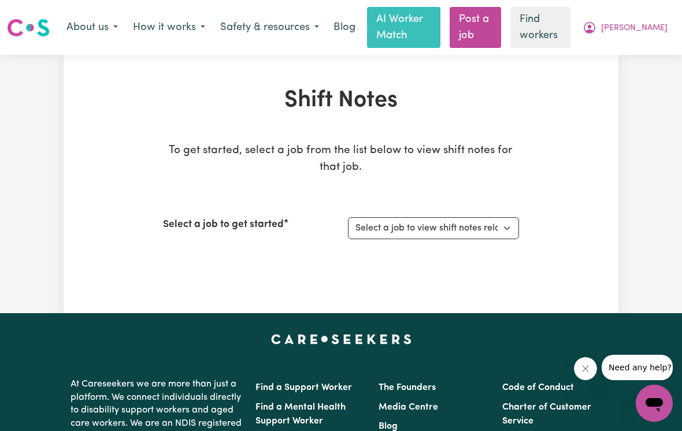
scroll to position [98, 0]
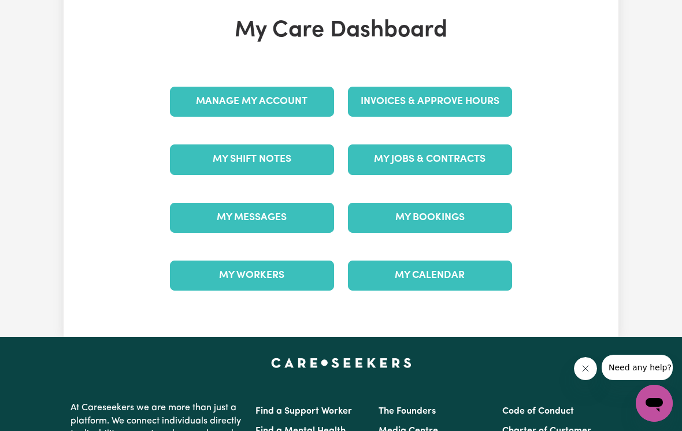
click at [191, 101] on link "Manage My Account" at bounding box center [252, 102] width 164 height 30
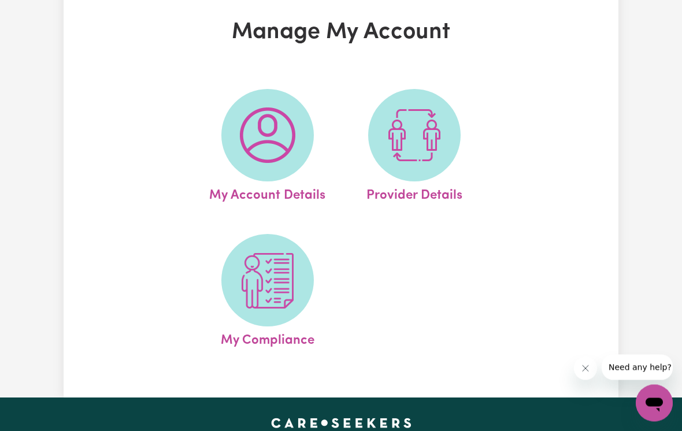
scroll to position [68, 0]
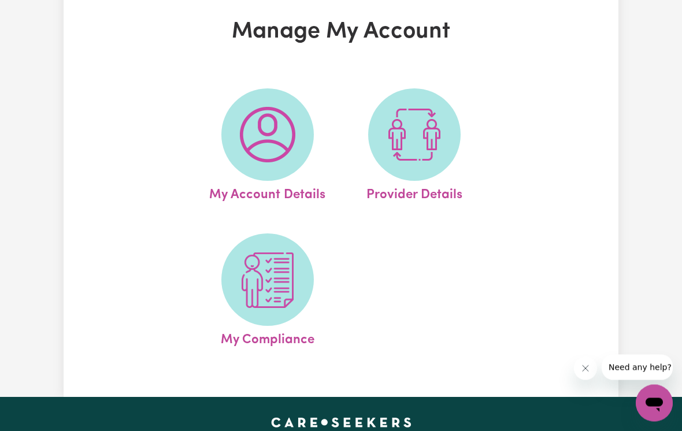
click at [243, 160] on img at bounding box center [267, 134] width 55 height 55
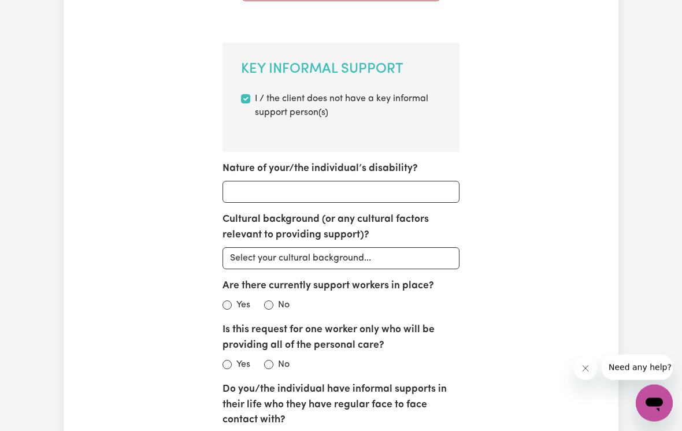
scroll to position [667, 0]
click at [436, 251] on select "Select your cultural background... Asian Australian Australian Aboriginal Austr…" at bounding box center [341, 258] width 238 height 22
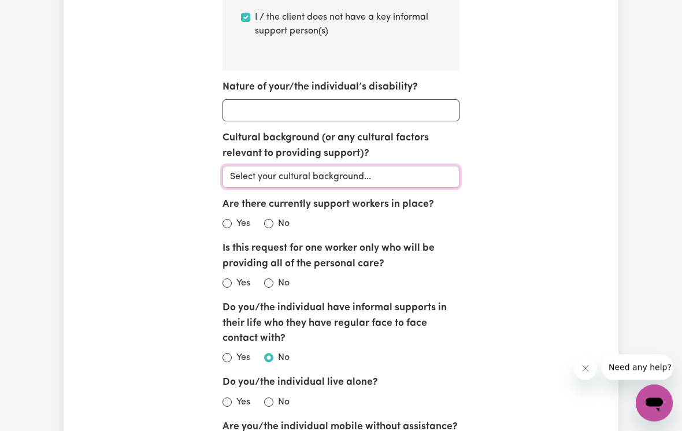
scroll to position [749, 0]
click at [228, 354] on input "Yes" at bounding box center [226, 357] width 9 height 9
radio input "true"
checkbox input "false"
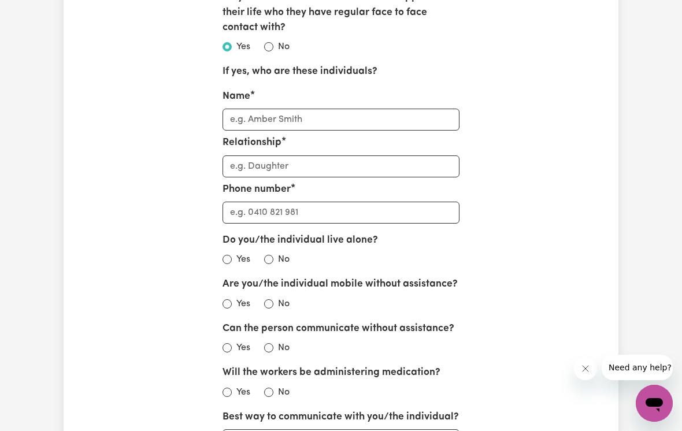
scroll to position [1248, 0]
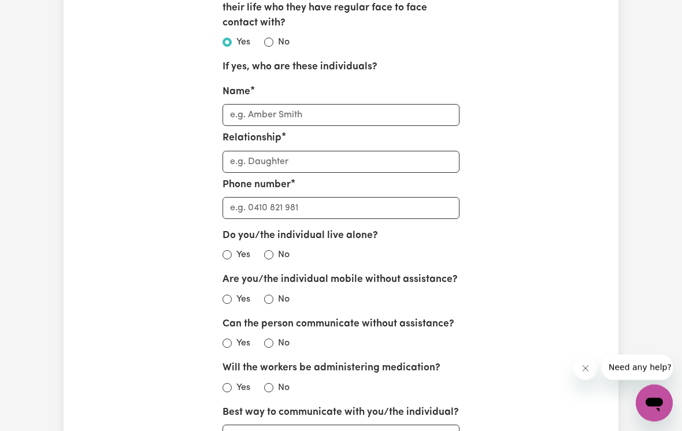
click at [227, 251] on input "Yes" at bounding box center [226, 255] width 9 height 9
radio input "true"
click at [271, 295] on input "No" at bounding box center [268, 299] width 9 height 9
radio input "true"
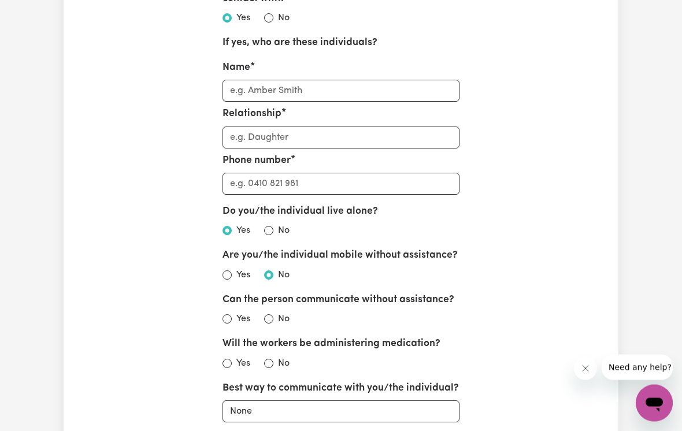
scroll to position [1310, 0]
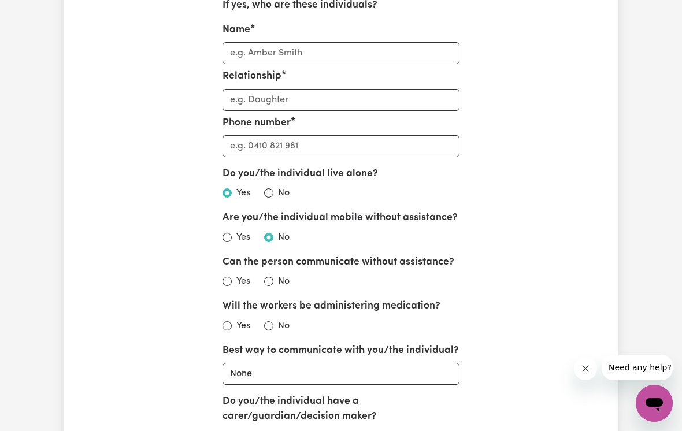
click at [229, 277] on input "Yes" at bounding box center [226, 281] width 9 height 9
radio input "true"
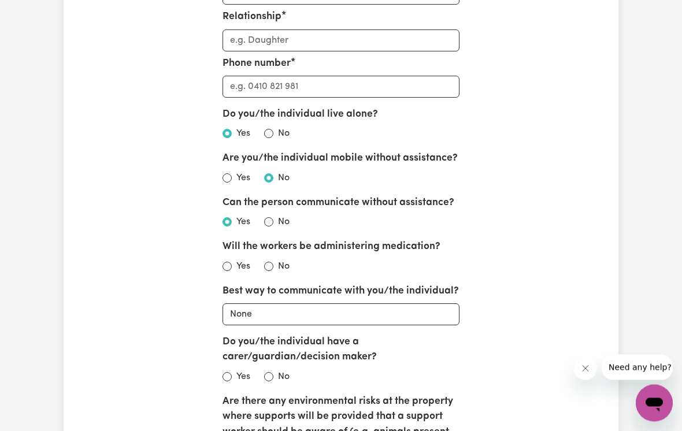
scroll to position [1370, 0]
click at [270, 262] on input "No" at bounding box center [268, 266] width 9 height 9
radio input "true"
click at [449, 303] on select "None Email Call Text Through representative" at bounding box center [341, 314] width 238 height 22
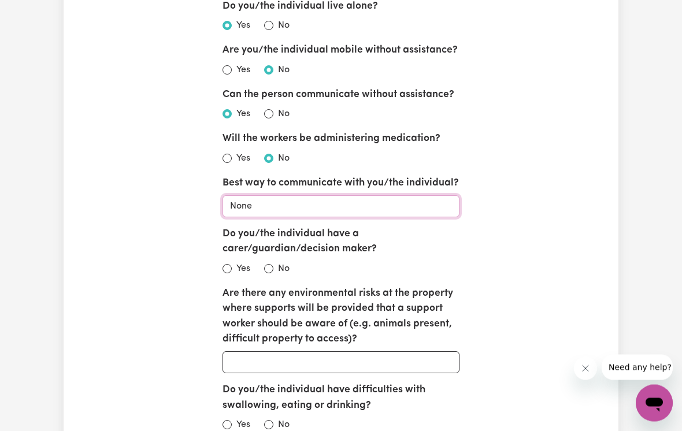
scroll to position [1478, 0]
click at [227, 264] on input "Yes" at bounding box center [226, 268] width 9 height 9
radio input "true"
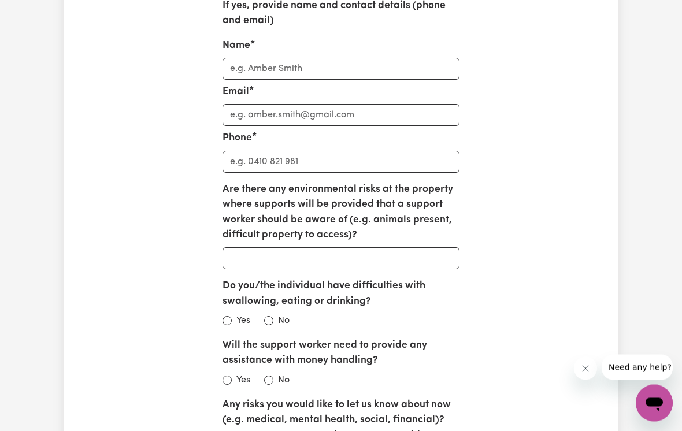
scroll to position [1766, 0]
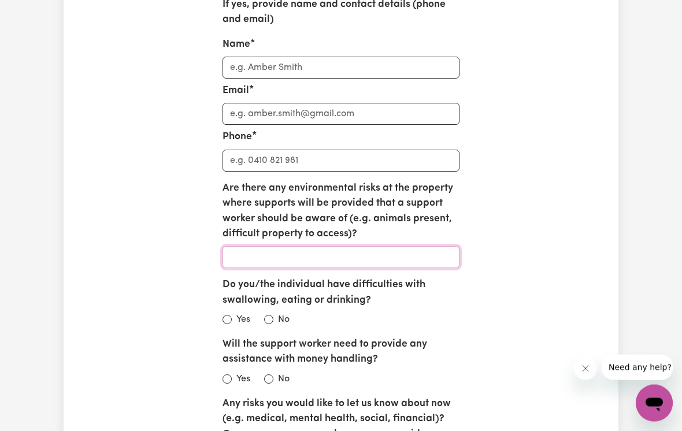
click at [445, 247] on input "Are there any environmental risks at the property where supports will be provid…" at bounding box center [341, 258] width 238 height 22
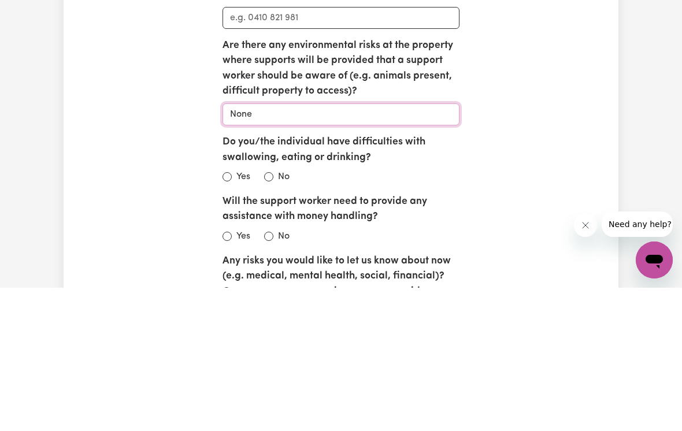
type input "None"
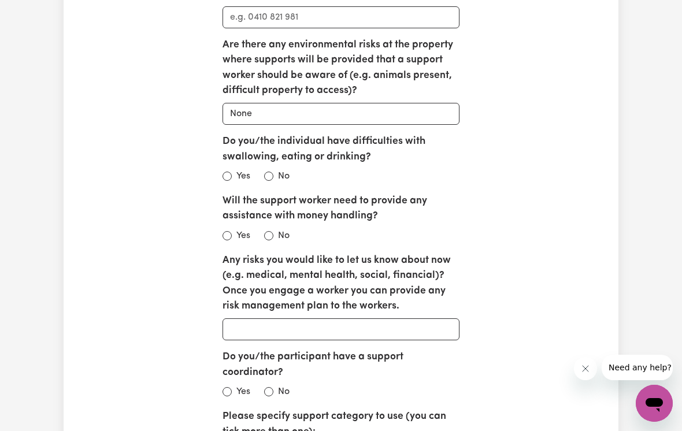
click at [268, 172] on input "Do you/the individual have difficulties with swallowing, eating or drinking?" at bounding box center [268, 176] width 9 height 9
radio input "true"
click at [269, 231] on input "No" at bounding box center [268, 235] width 9 height 9
radio input "true"
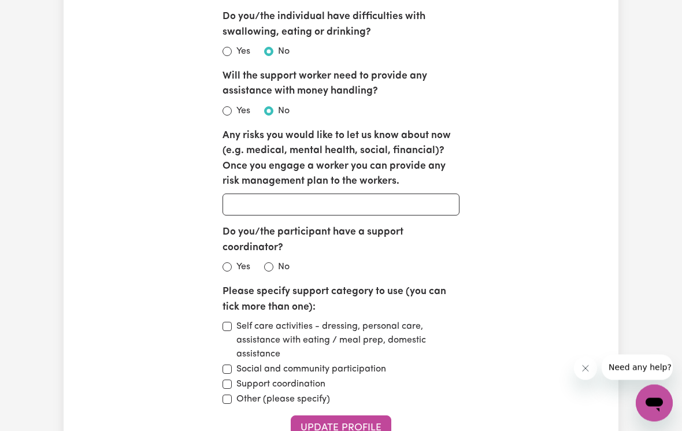
scroll to position [2035, 0]
click at [272, 262] on input "No" at bounding box center [268, 266] width 9 height 9
radio input "true"
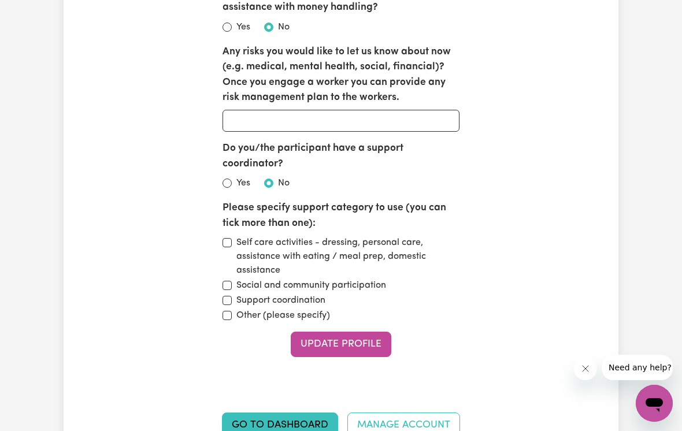
scroll to position [2120, 0]
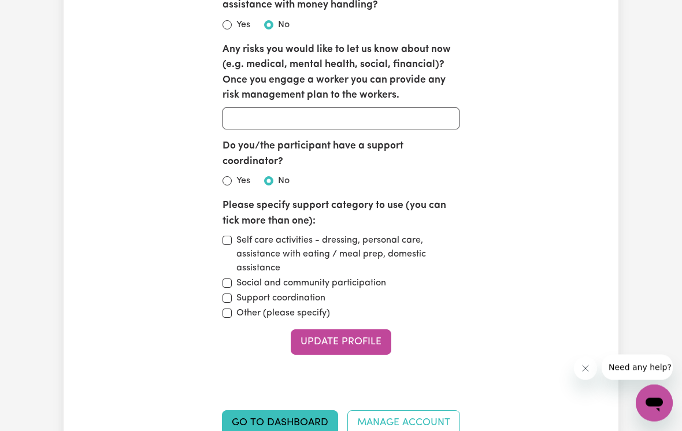
click at [228, 236] on input "Self care activities - dressing, personal care, assistance with eating / meal p…" at bounding box center [226, 240] width 9 height 9
checkbox input "true"
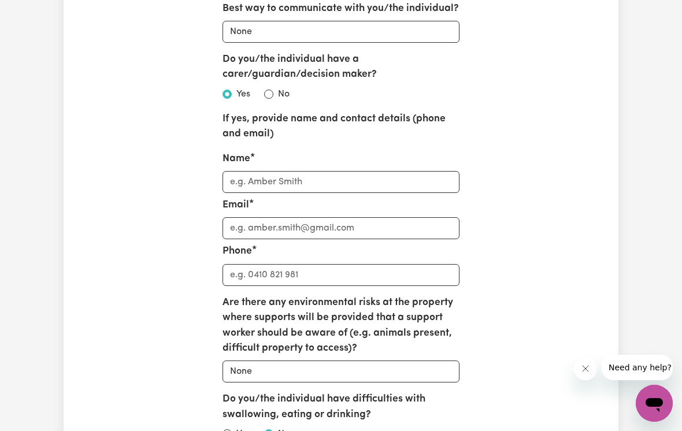
scroll to position [1652, 0]
click at [434, 172] on input "Name" at bounding box center [341, 183] width 238 height 22
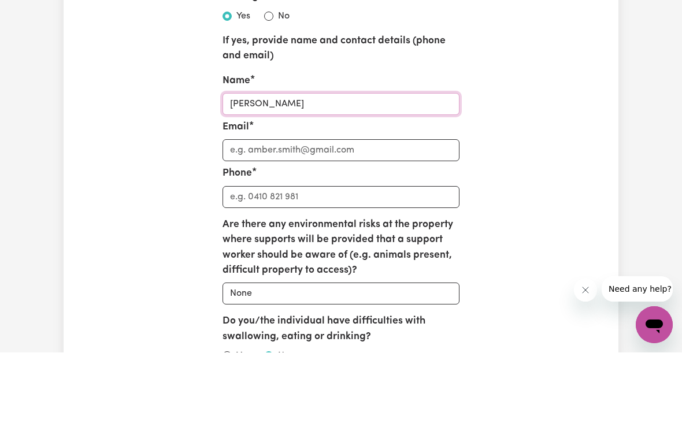
type input "Cornelia Valeontis"
click at [239, 218] on input "Email" at bounding box center [341, 229] width 238 height 22
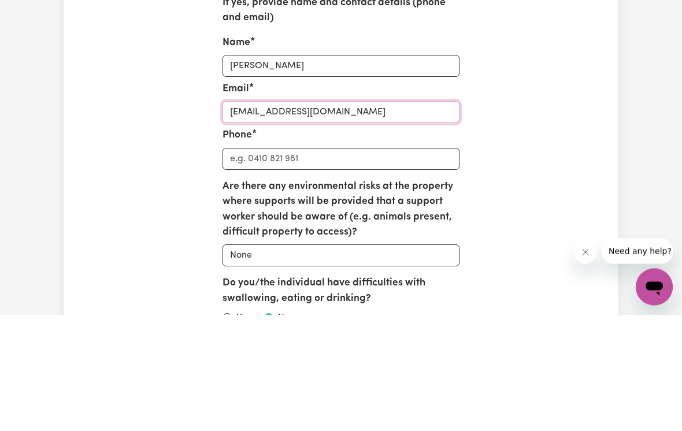
type input "cvaleontis@gmail.com"
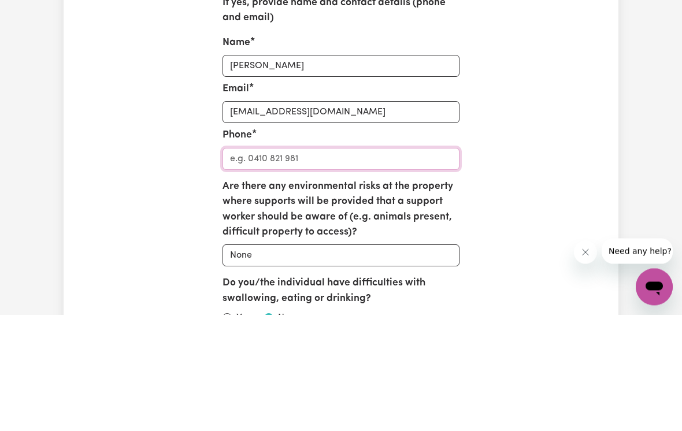
click at [240, 265] on input "Phone" at bounding box center [341, 276] width 238 height 22
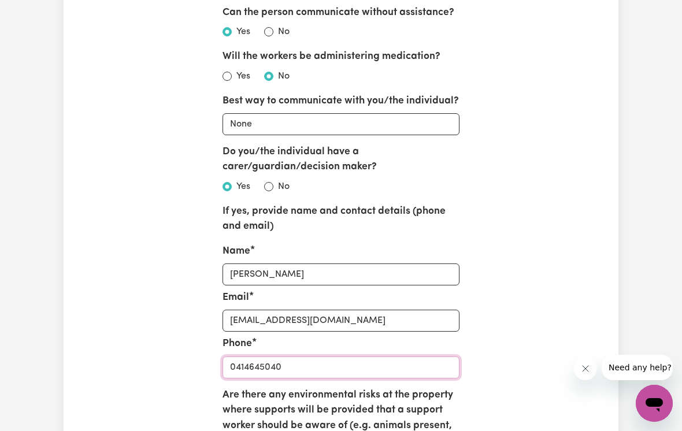
scroll to position [1557, 0]
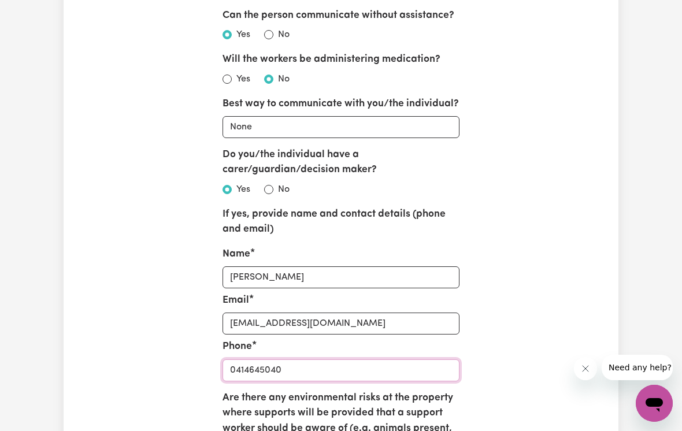
type input "0414645040"
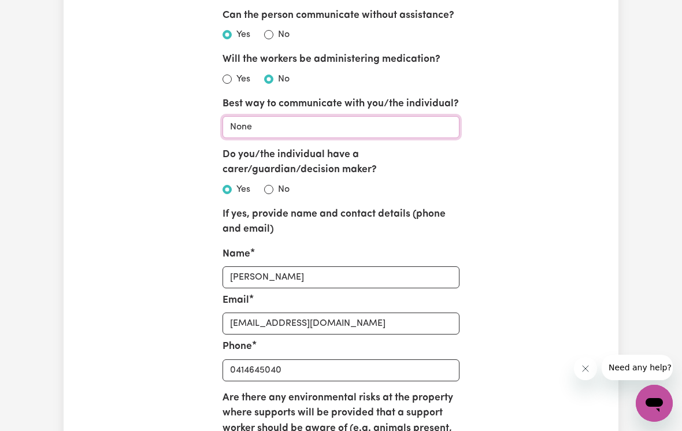
click at [263, 120] on select "None Email Call Text Through representative" at bounding box center [341, 127] width 238 height 22
click at [242, 116] on select "None Email Call Text Through representative" at bounding box center [341, 127] width 238 height 22
select select "email"
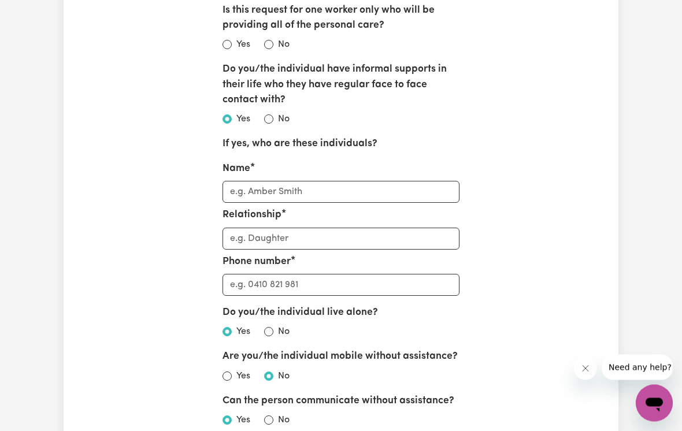
scroll to position [1171, 0]
click at [421, 190] on input "Name" at bounding box center [341, 192] width 238 height 22
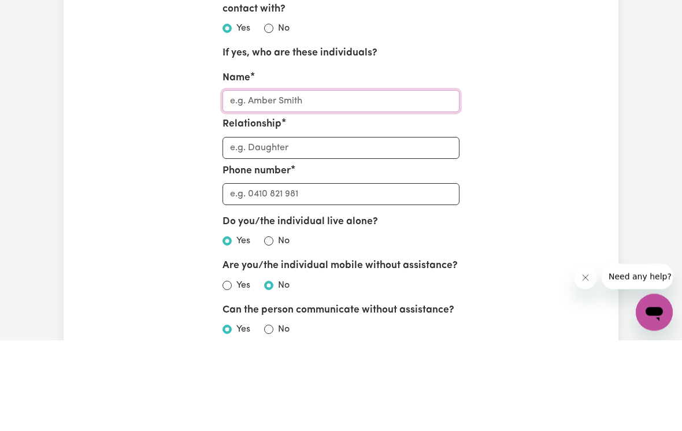
type input "C"
type input "Co"
type input "Cor"
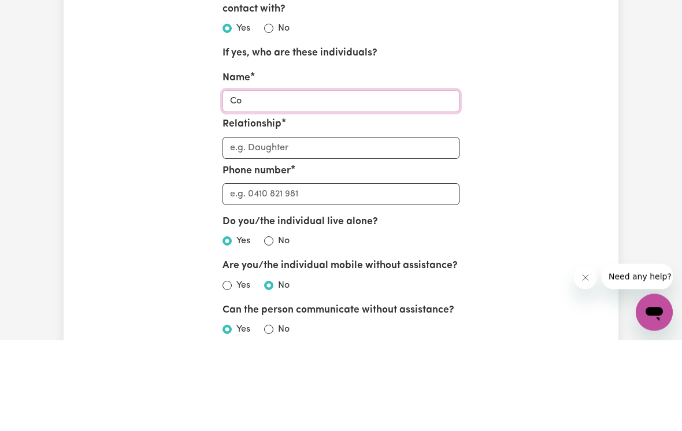
type input "Cor"
type input "Corn"
type input "Corne"
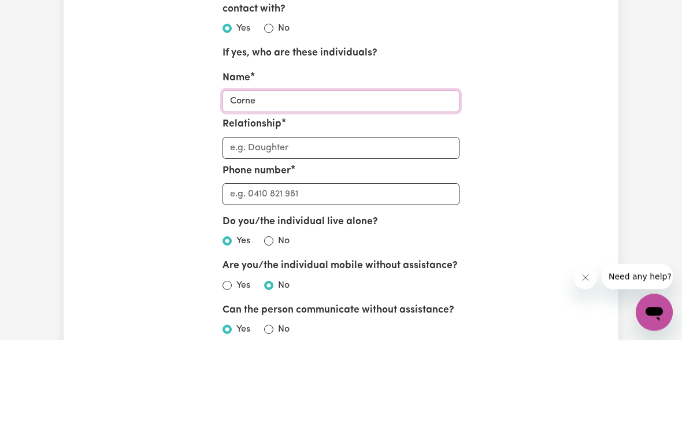
type input "Cornel"
type input "Corneli"
type input "[PERSON_NAME]"
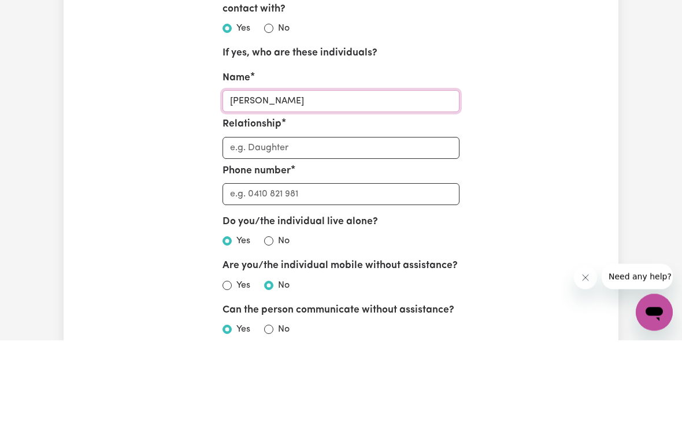
type input "[PERSON_NAME]"
type input "Cornelia V"
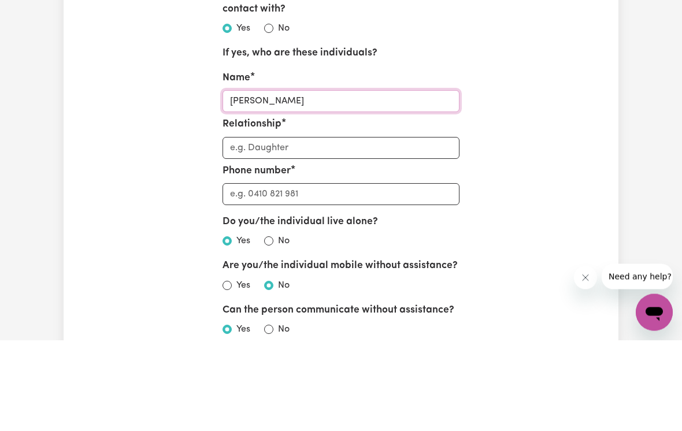
type input "Cornelia Va"
type input "Cornelia Val"
type input "Cornelia Vale"
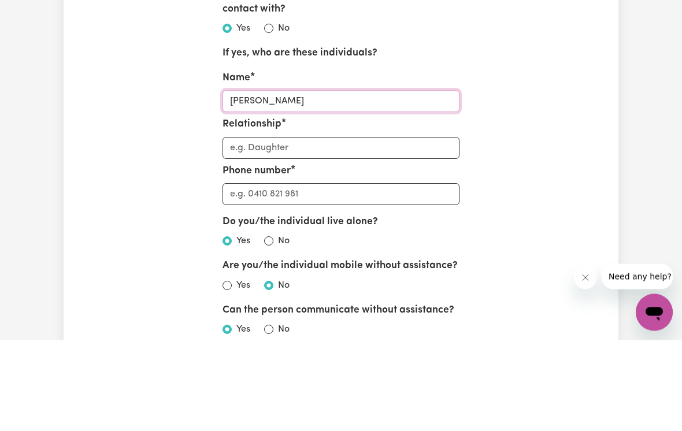
type input "Cornelia Vale"
type input "Cornelia Valeo"
type input "Cornelia Valeon"
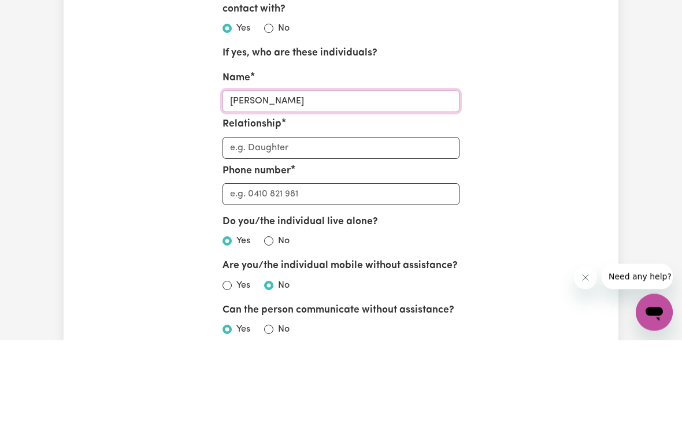
type input "Cornelia Valeont"
type input "Cornelia Valeonti"
type input "Cornelia Valeontis"
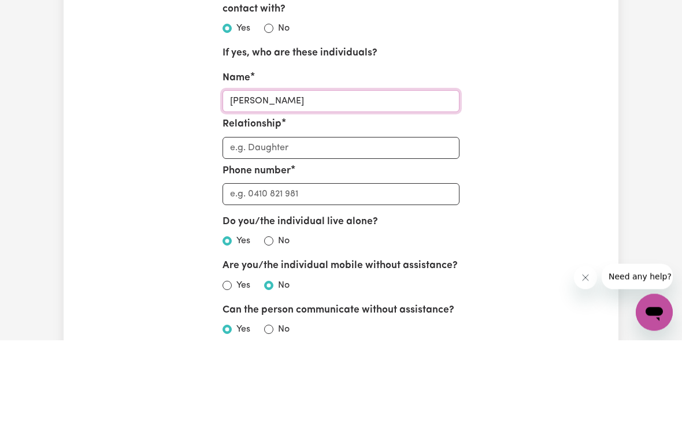
type input "Cornelia Valeontis"
click at [241, 228] on input "Relationship" at bounding box center [341, 239] width 238 height 22
type input "D"
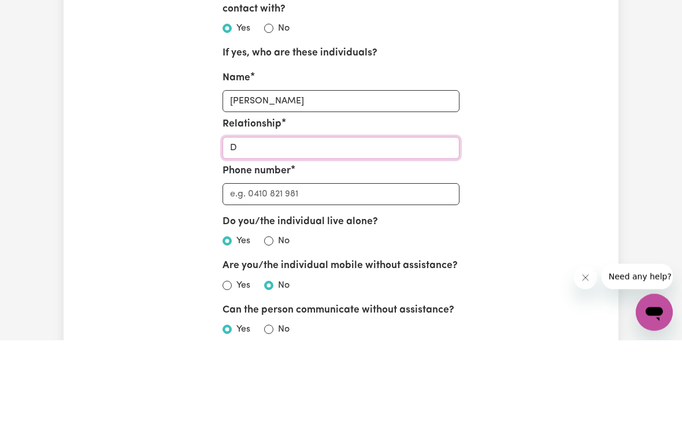
type input "Da"
type input "Dau"
type input "Daug"
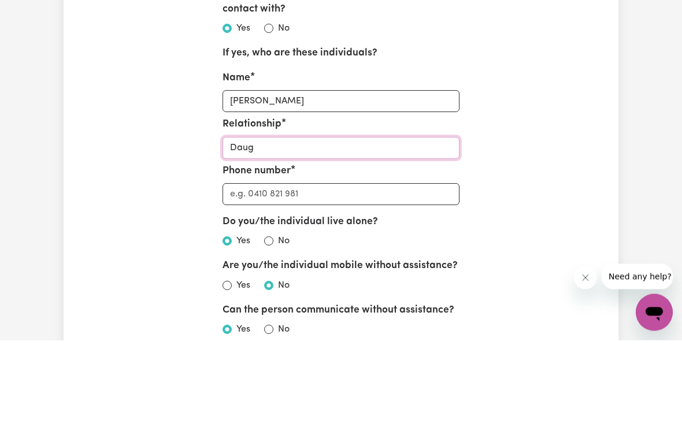
type input "Daug"
type input "Daugh"
type input "Daught"
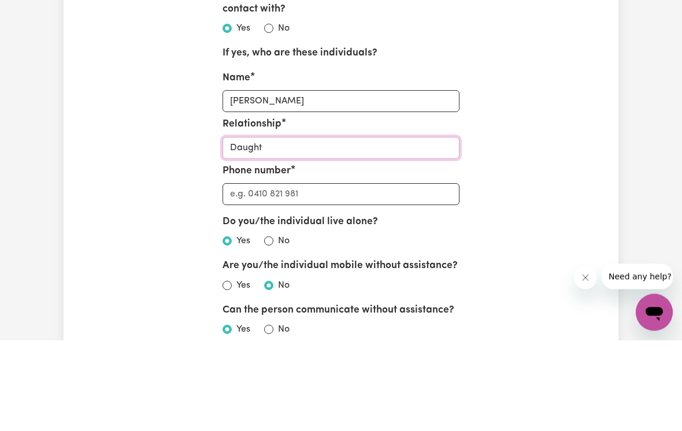
type input "Daughte"
type input "Daughter"
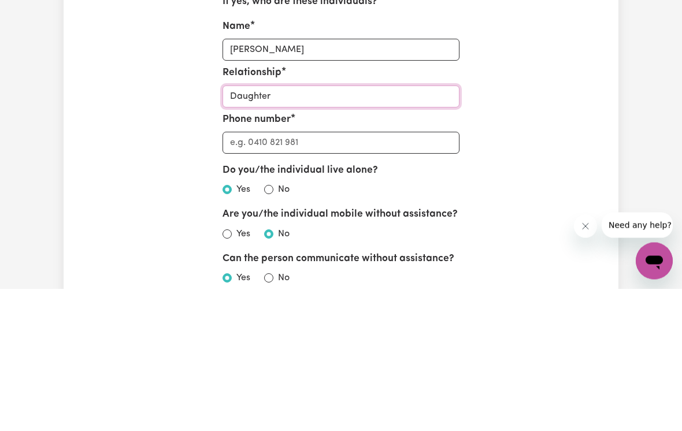
type input "Daughter"
click at [234, 275] on input "Phone number" at bounding box center [341, 286] width 238 height 22
type input "0"
type input "05"
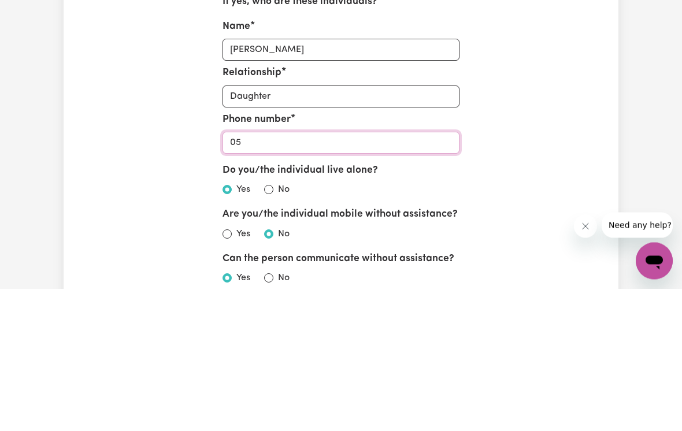
type input "05"
type input "0"
type input "04"
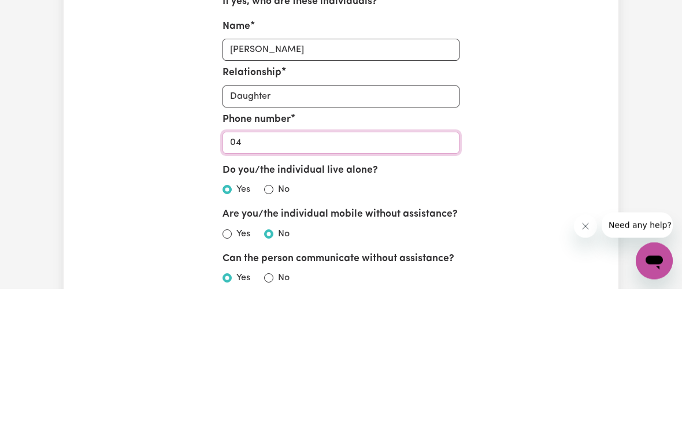
type input "041"
type input "0414"
type input "04145"
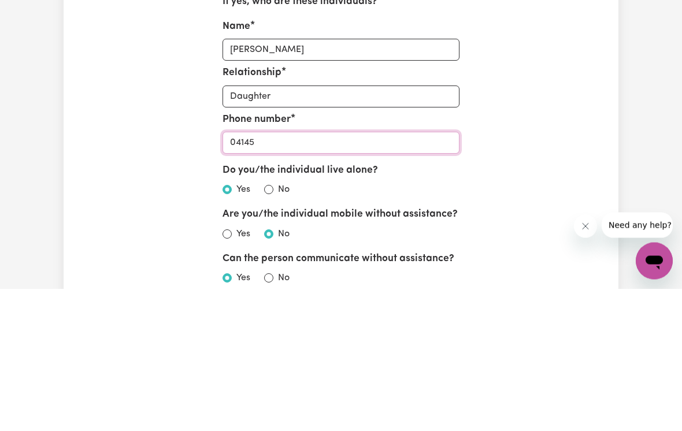
type input "04145"
type input "041450"
type input "04145"
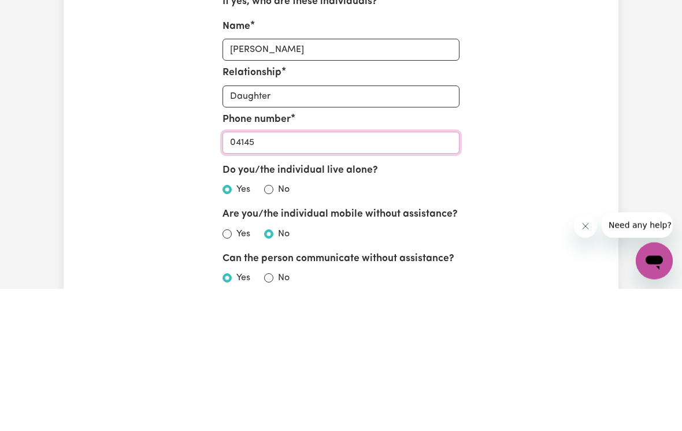
type input "0414"
type input "04146"
type input "041464"
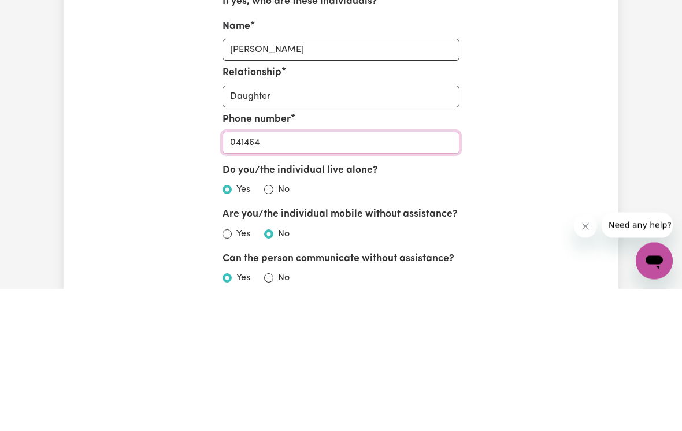
type input "041464"
type input "0414645"
type input "04146450"
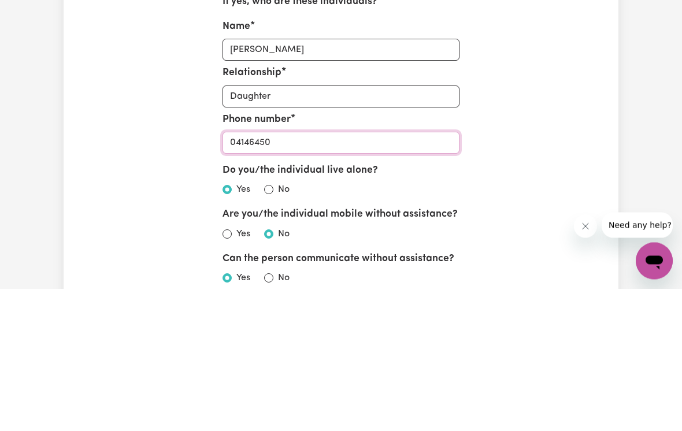
type input "041464504"
type input "0414645040"
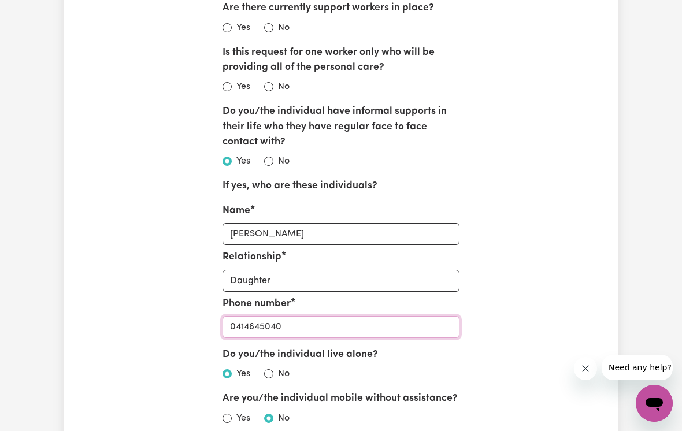
scroll to position [1128, 0]
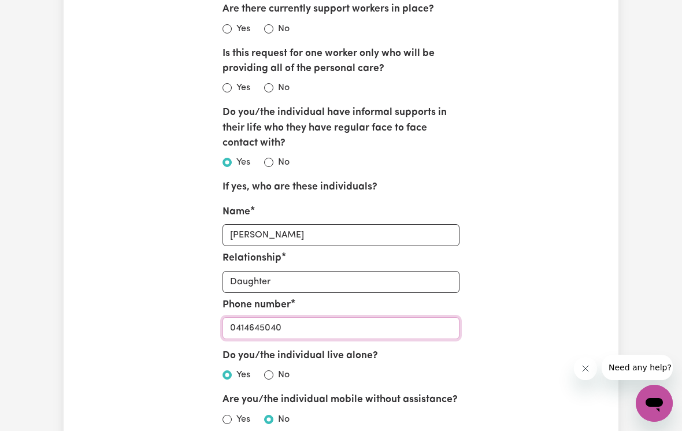
type input "0414645040"
click at [268, 83] on input "No" at bounding box center [268, 87] width 9 height 9
radio input "true"
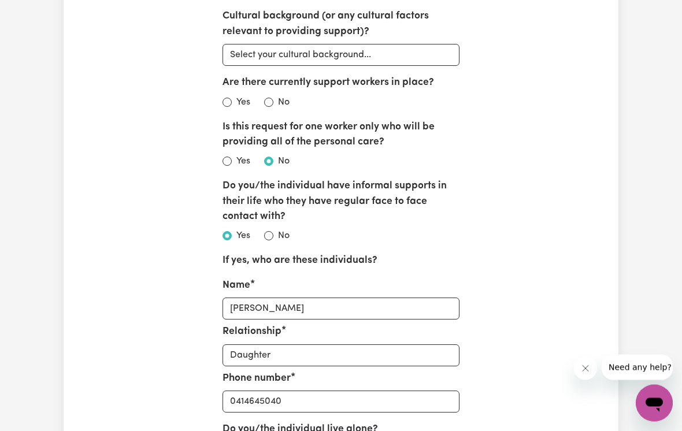
scroll to position [1045, 0]
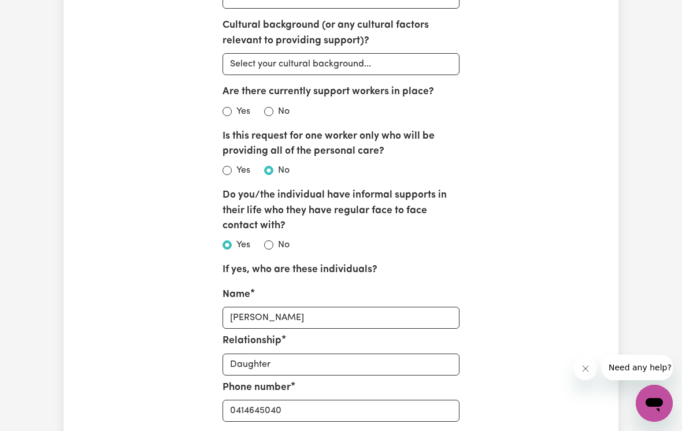
click at [225, 107] on input "Yes" at bounding box center [226, 111] width 9 height 9
radio input "true"
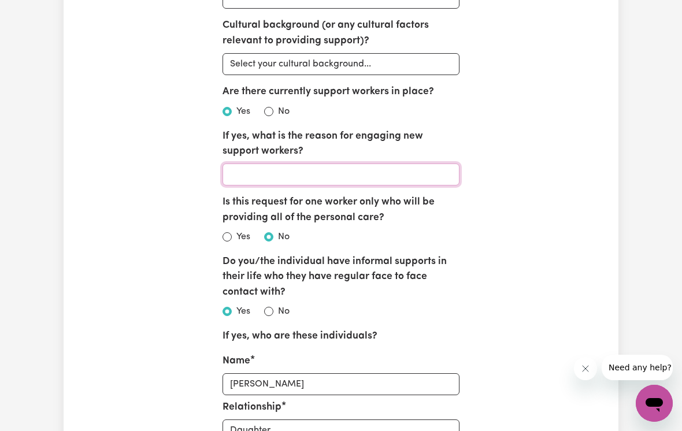
click at [235, 165] on input "If yes, what is the reason for engaging new support workers?" at bounding box center [341, 175] width 238 height 22
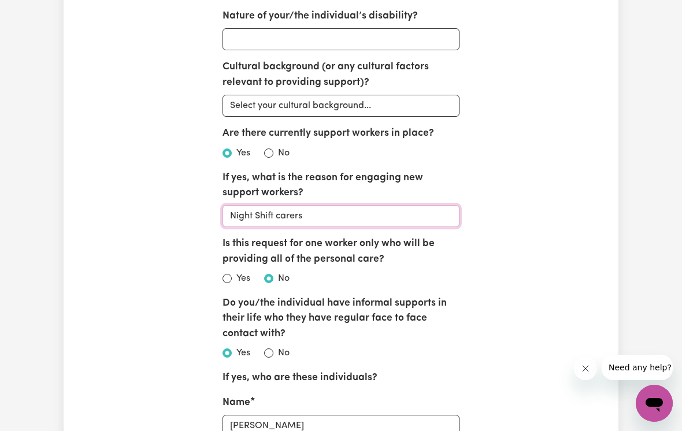
scroll to position [996, 0]
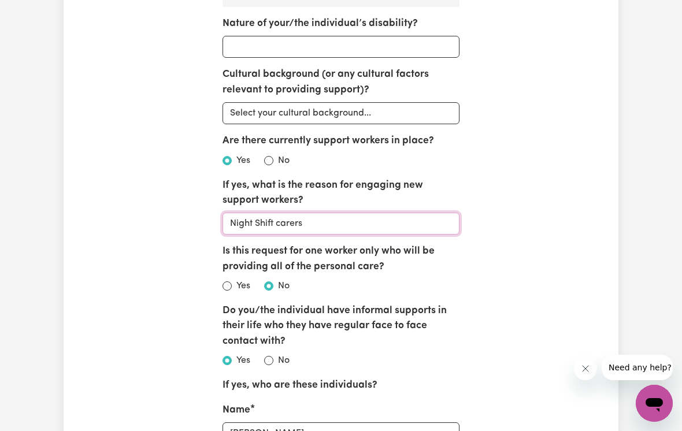
type input "Night Shift carers"
click at [238, 105] on select "Select your cultural background... Asian Australian Australian Aboriginal Austr…" at bounding box center [341, 113] width 238 height 22
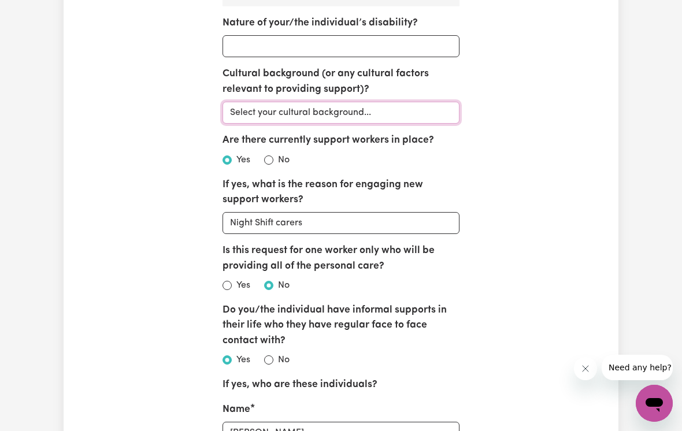
select select "other"
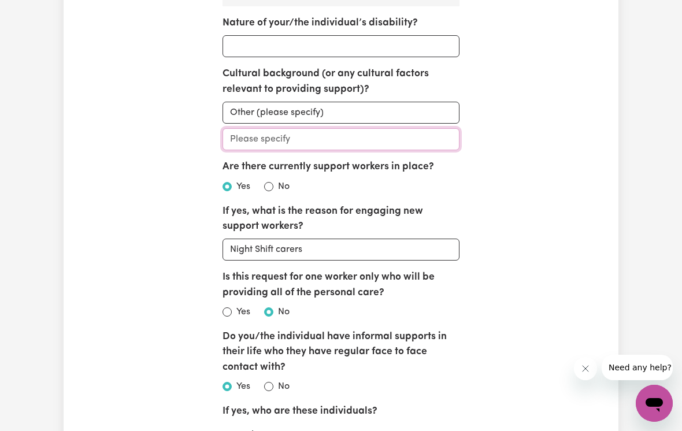
click at [239, 133] on input "Cultural background (or any cultural factors relevant to providing support)?" at bounding box center [341, 139] width 238 height 22
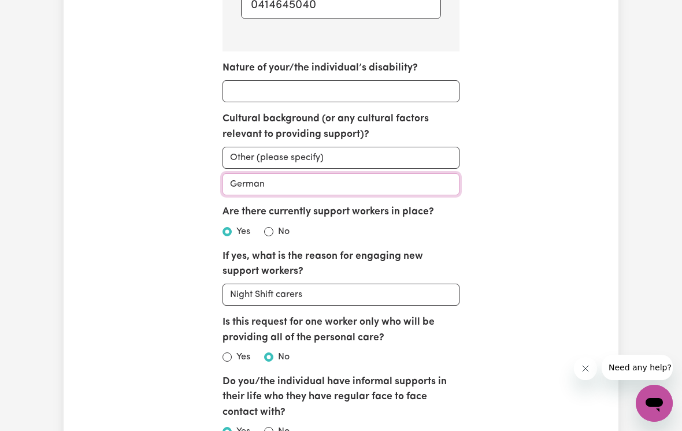
scroll to position [950, 0]
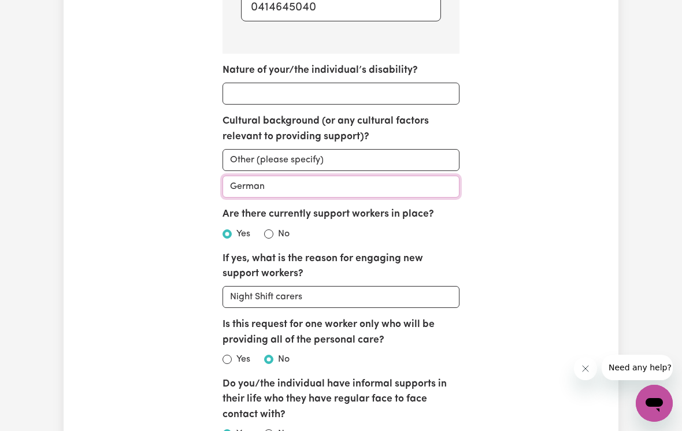
type input "German"
click at [235, 85] on input "Nature of your/the individual’s disability?" at bounding box center [341, 94] width 238 height 22
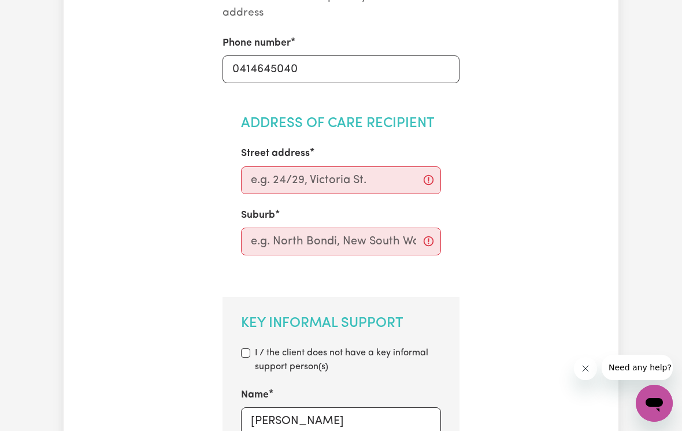
scroll to position [412, 0]
type input "Aged Care, Frailty"
click at [255, 175] on input "Street address" at bounding box center [341, 181] width 201 height 28
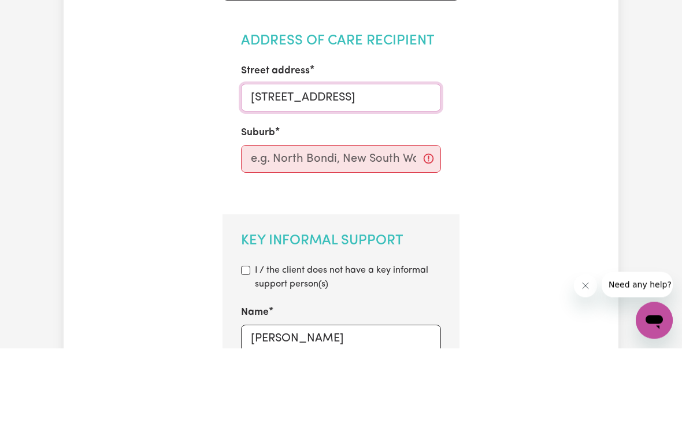
type input "Unit 63, 28 Wudgong Street"
click at [260, 228] on input "text" at bounding box center [341, 242] width 201 height 28
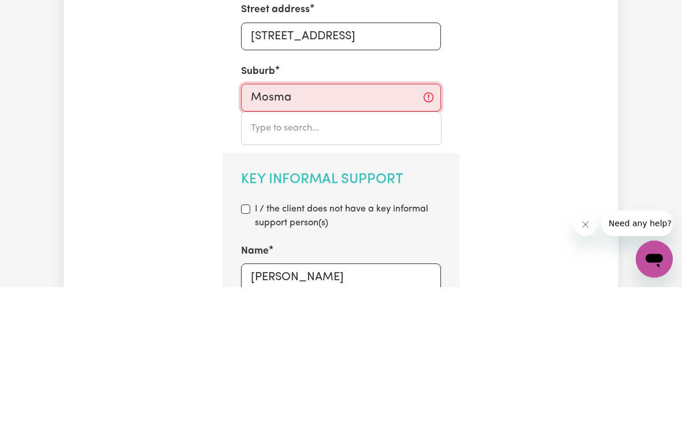
type input "Mosman"
type input "Mosman, New South Wales, 2088"
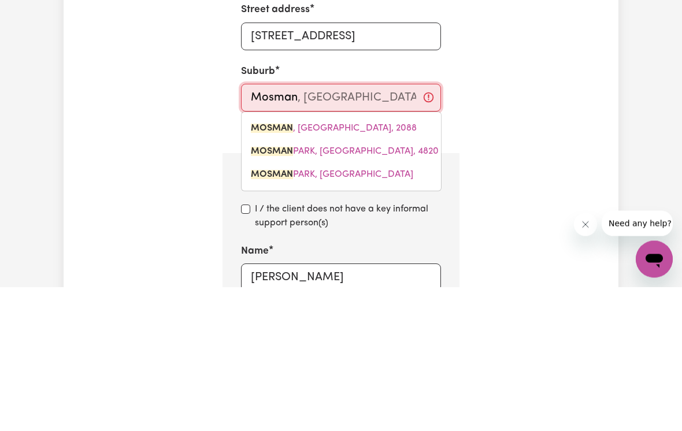
click at [262, 268] on mark "MOSMAN" at bounding box center [272, 272] width 42 height 9
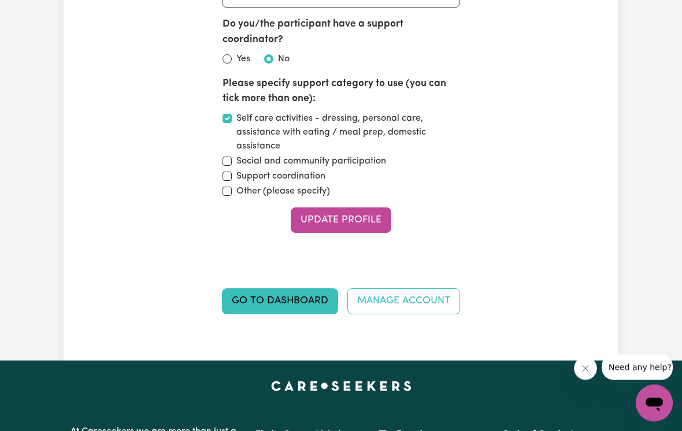
scroll to position [2336, 0]
click at [368, 207] on button "Update Profile" at bounding box center [341, 219] width 101 height 25
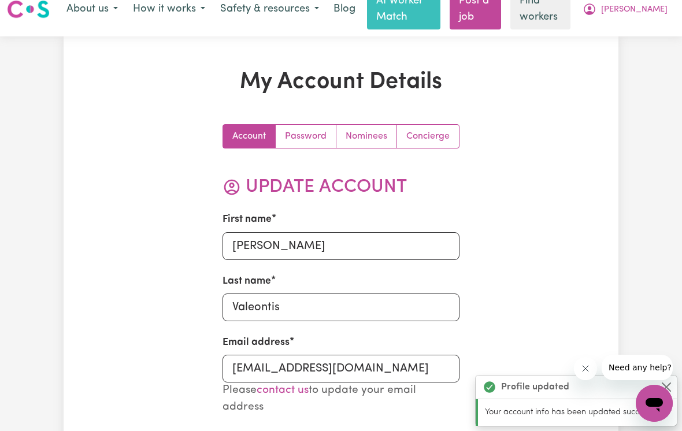
scroll to position [0, 0]
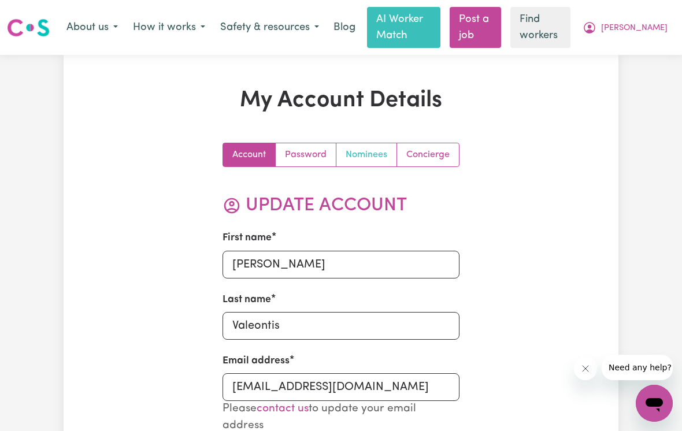
click at [361, 152] on link "Nominees" at bounding box center [366, 154] width 61 height 23
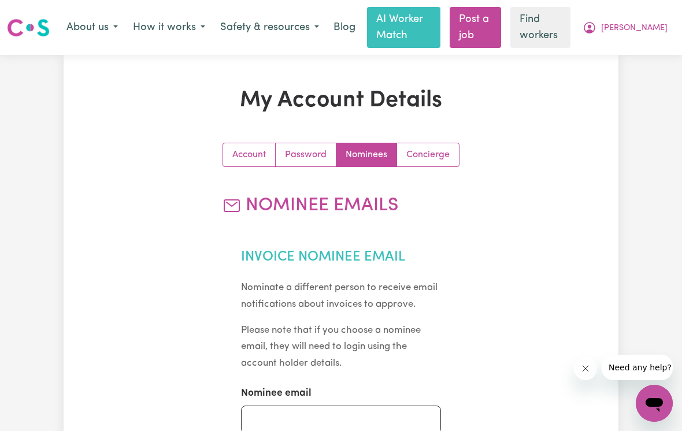
click at [423, 153] on link "Concierge" at bounding box center [428, 154] width 62 height 23
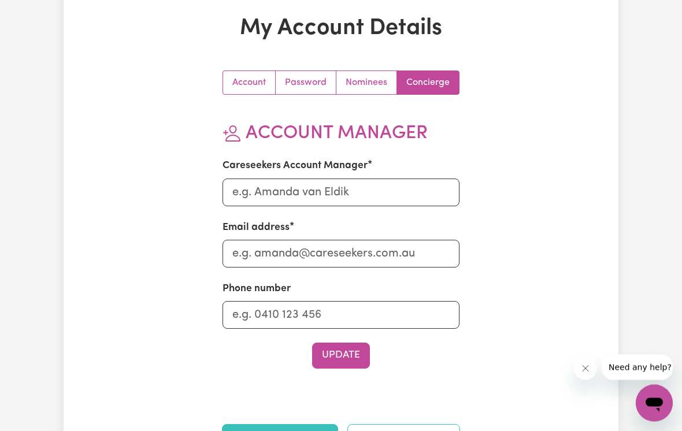
scroll to position [72, 0]
click at [369, 186] on input "Careseekers Account Manager" at bounding box center [341, 193] width 238 height 28
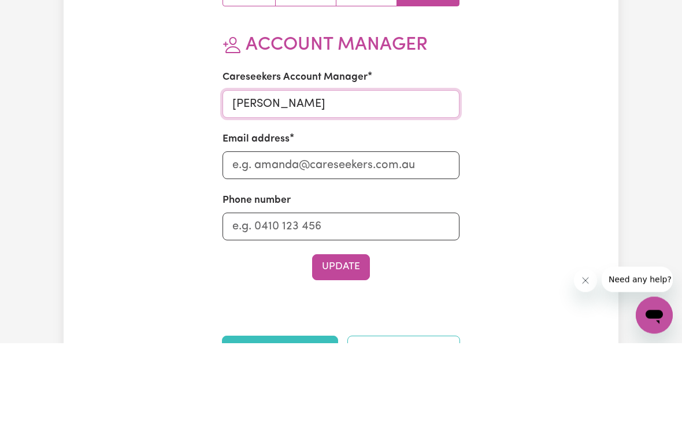
type input "Cornelia Valeontis"
click at [250, 240] on input "Email address" at bounding box center [341, 254] width 238 height 28
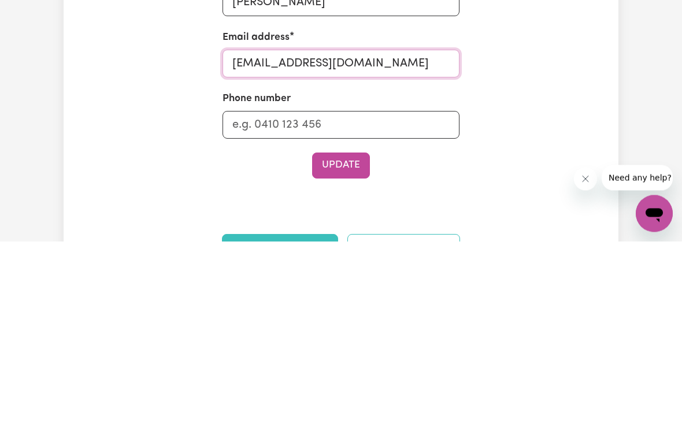
type input "cvaleontis@gmail.com"
click at [238, 301] on input "Phone number" at bounding box center [341, 315] width 238 height 28
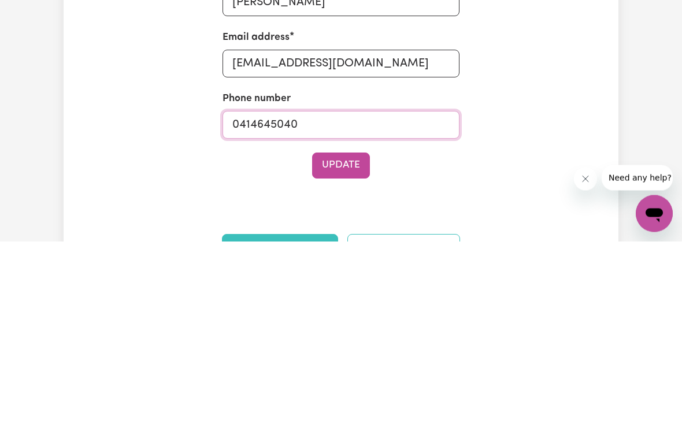
type input "0414645040"
click at [337, 343] on button "Update" at bounding box center [341, 355] width 58 height 25
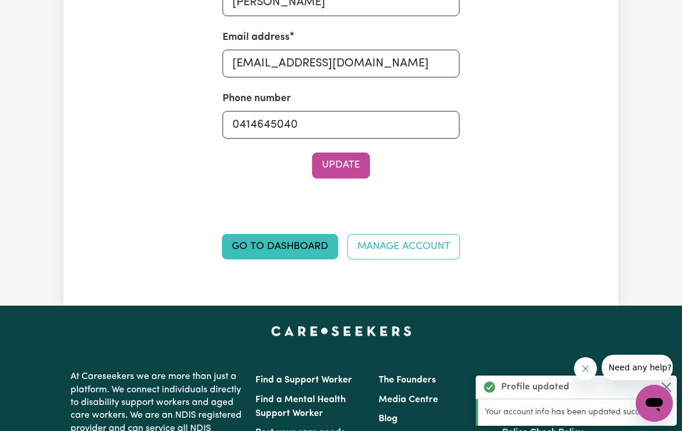
click at [261, 253] on link "Go to Dashboard" at bounding box center [280, 246] width 116 height 25
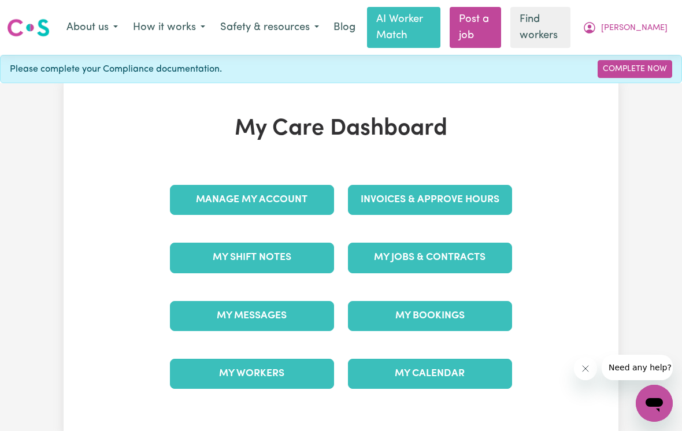
click at [640, 68] on link "Complete Now" at bounding box center [635, 69] width 75 height 18
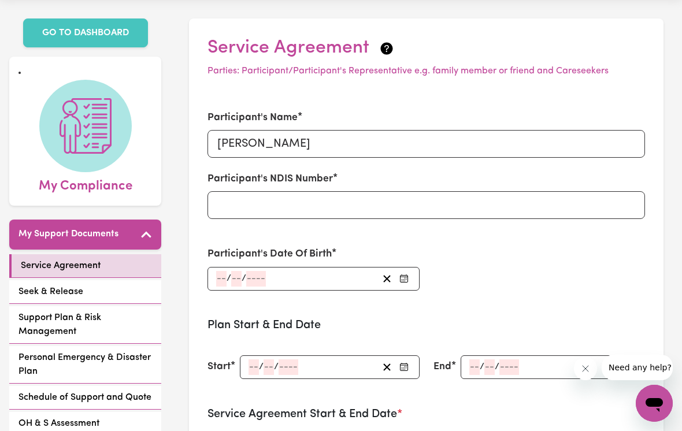
scroll to position [58, 0]
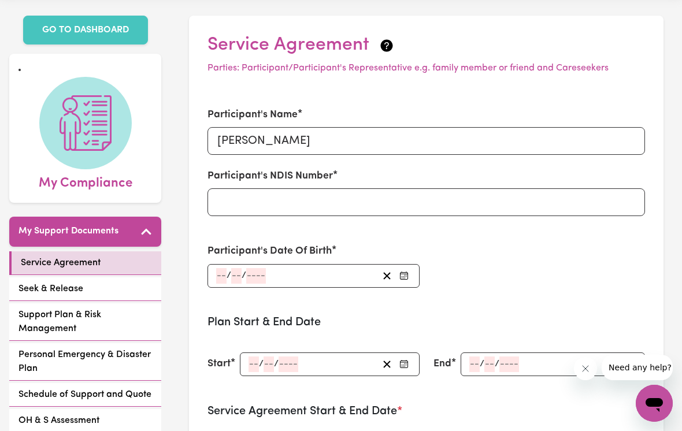
click at [219, 275] on input "number" at bounding box center [221, 276] width 10 height 16
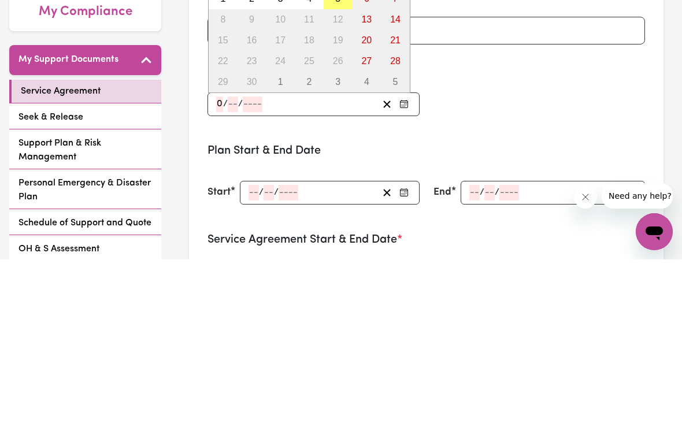
type input "04"
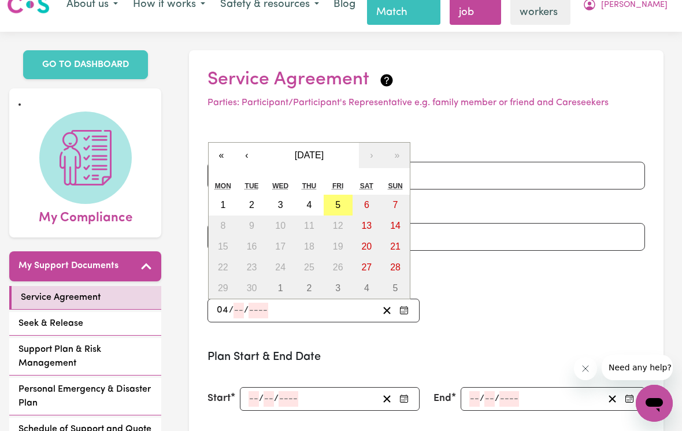
scroll to position [0, 0]
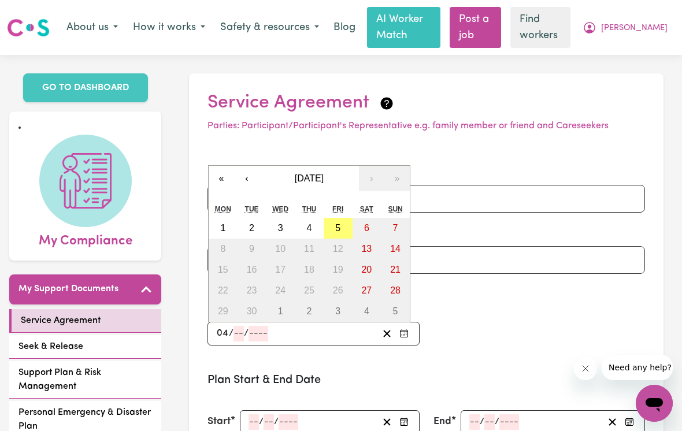
click at [455, 317] on div "Participant's Name Cornelia Valeontis Participant's NDIS Number Participant's D…" at bounding box center [426, 255] width 451 height 208
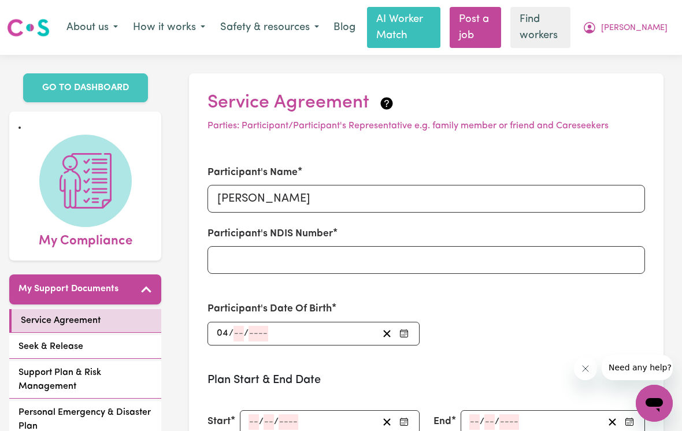
click at [379, 333] on button "button" at bounding box center [387, 334] width 18 height 16
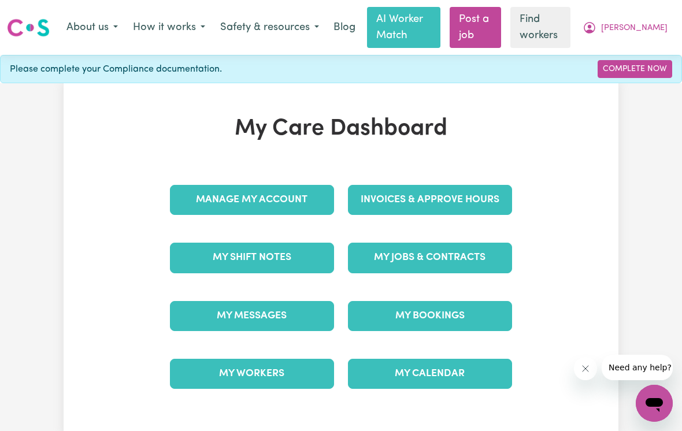
click at [342, 28] on link "Blog" at bounding box center [345, 27] width 36 height 25
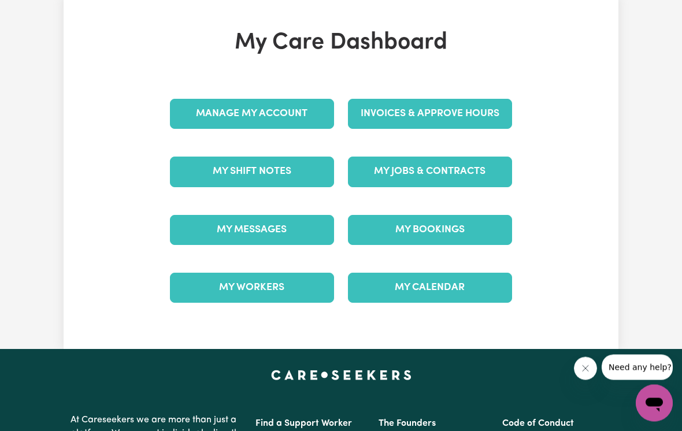
scroll to position [86, 0]
click at [227, 227] on link "My Messages" at bounding box center [252, 230] width 164 height 30
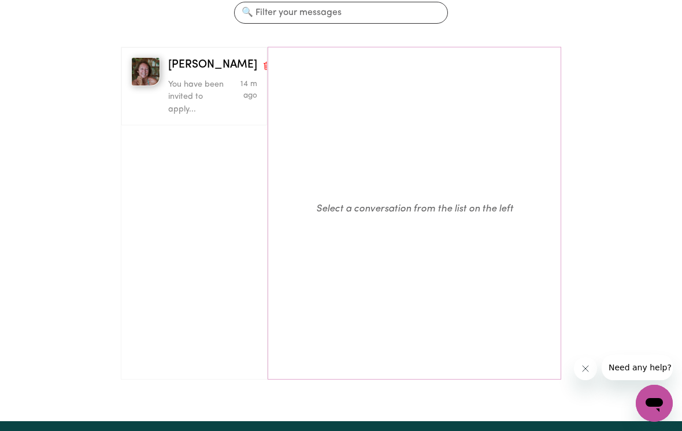
scroll to position [140, 0]
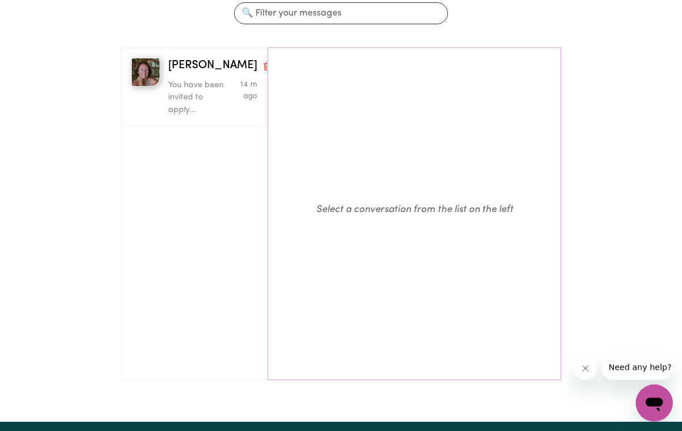
click at [191, 64] on span "[PERSON_NAME]" at bounding box center [212, 66] width 89 height 17
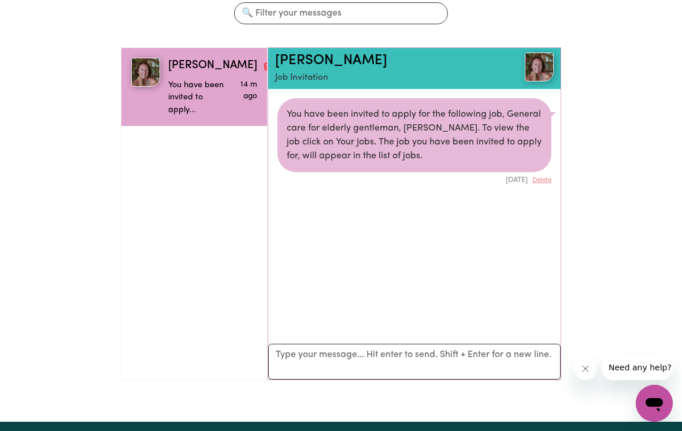
scroll to position [6, 0]
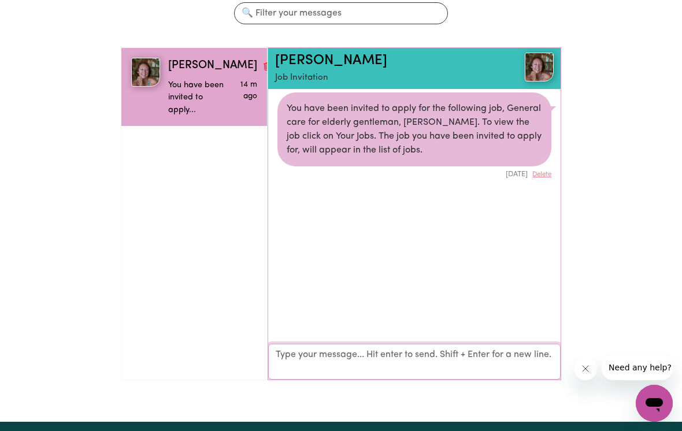
click at [291, 356] on textarea "Your reply" at bounding box center [414, 362] width 292 height 36
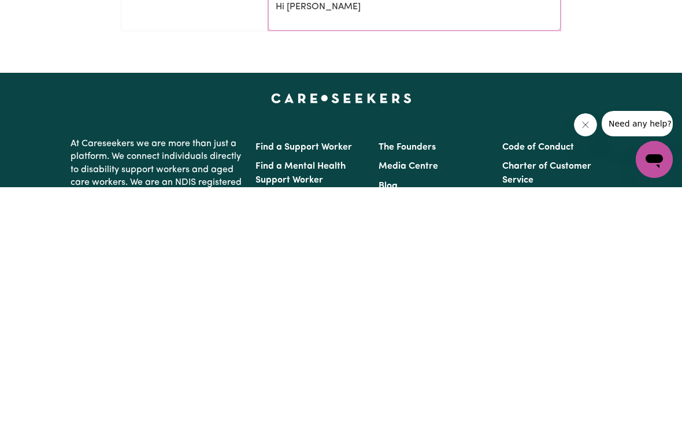
scroll to position [250, 0]
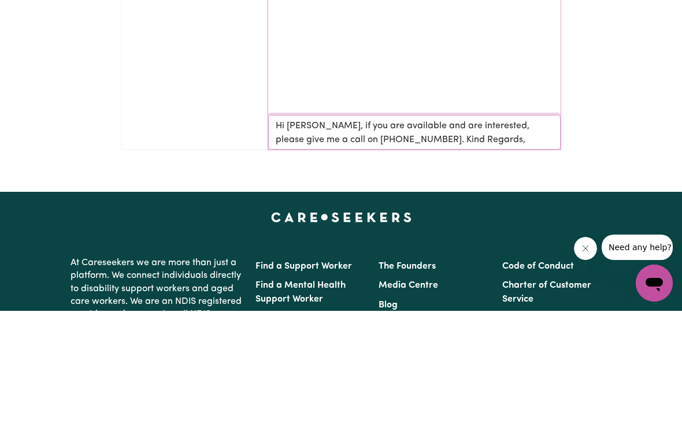
type textarea "Hi [PERSON_NAME], if you are available and are interested, please give me a cal…"
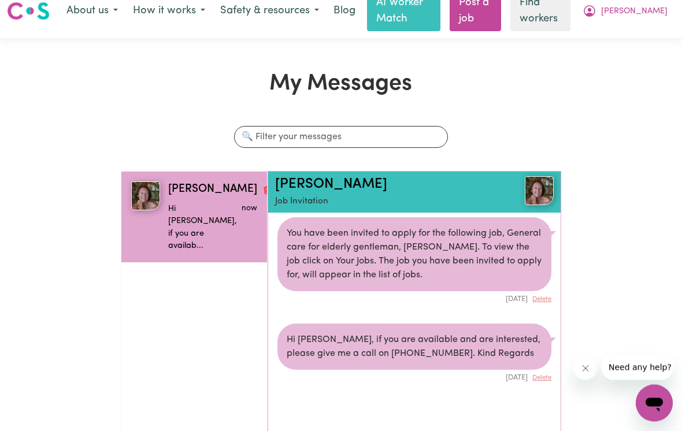
scroll to position [0, 0]
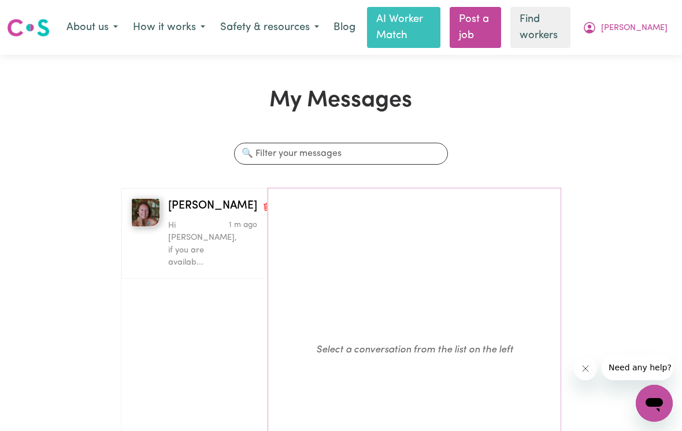
click at [186, 212] on span "[PERSON_NAME]" at bounding box center [212, 206] width 89 height 17
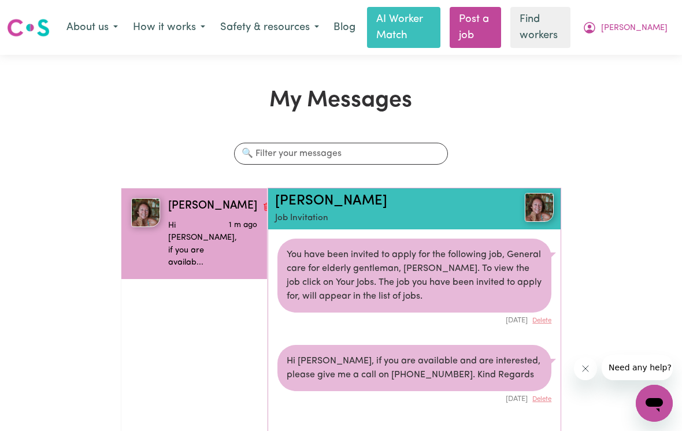
scroll to position [6, 0]
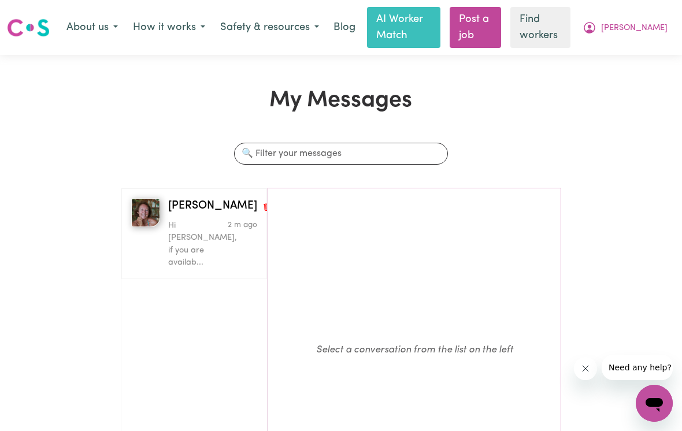
click at [192, 215] on div "Hi [PERSON_NAME], if you are availab..." at bounding box center [198, 242] width 60 height 54
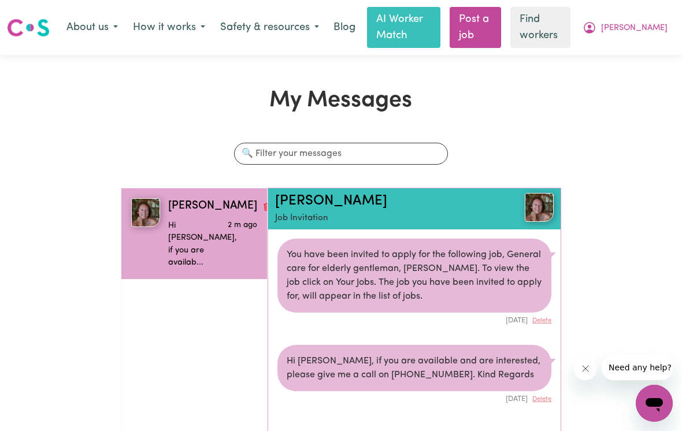
scroll to position [6, 0]
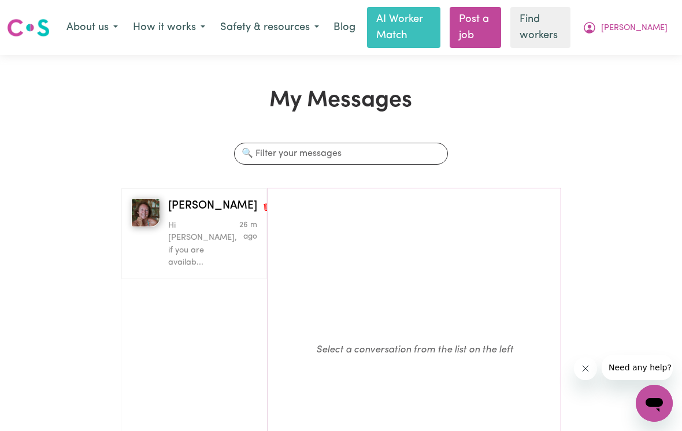
click at [190, 217] on div "Hi [PERSON_NAME], if you are availab..." at bounding box center [198, 242] width 60 height 54
